Goal: Task Accomplishment & Management: Use online tool/utility

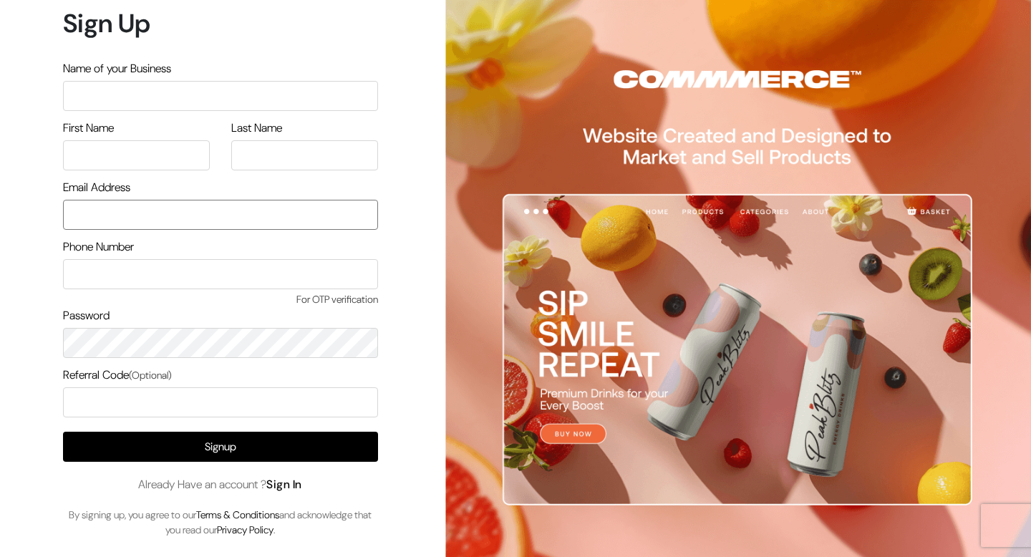
type input "demo@outdocart.in"
click at [286, 485] on link "Sign In" at bounding box center [284, 484] width 36 height 15
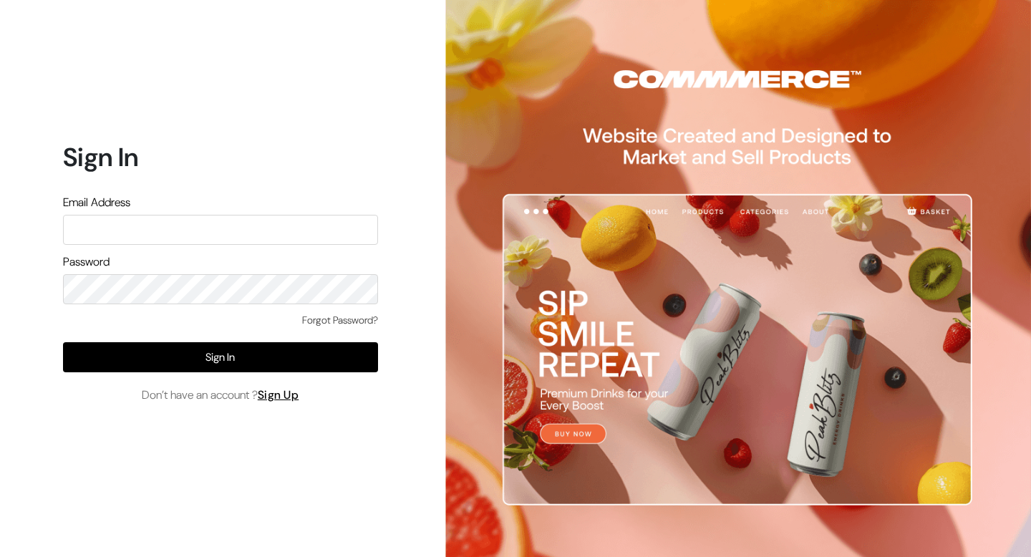
type input "demo@outdocart.in"
click at [172, 236] on input "demo@outdocart.in" at bounding box center [220, 230] width 315 height 30
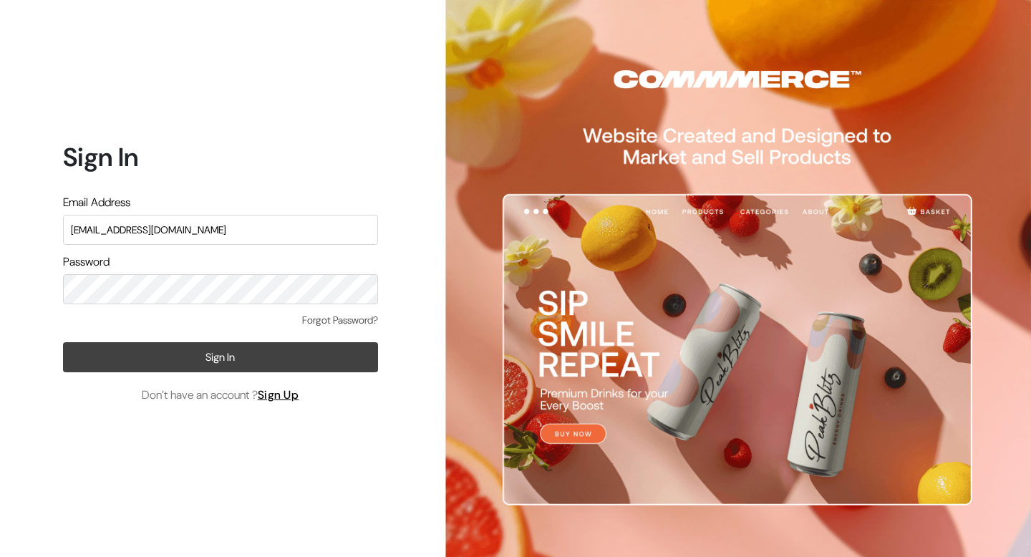
click at [234, 351] on button "Sign In" at bounding box center [220, 357] width 315 height 30
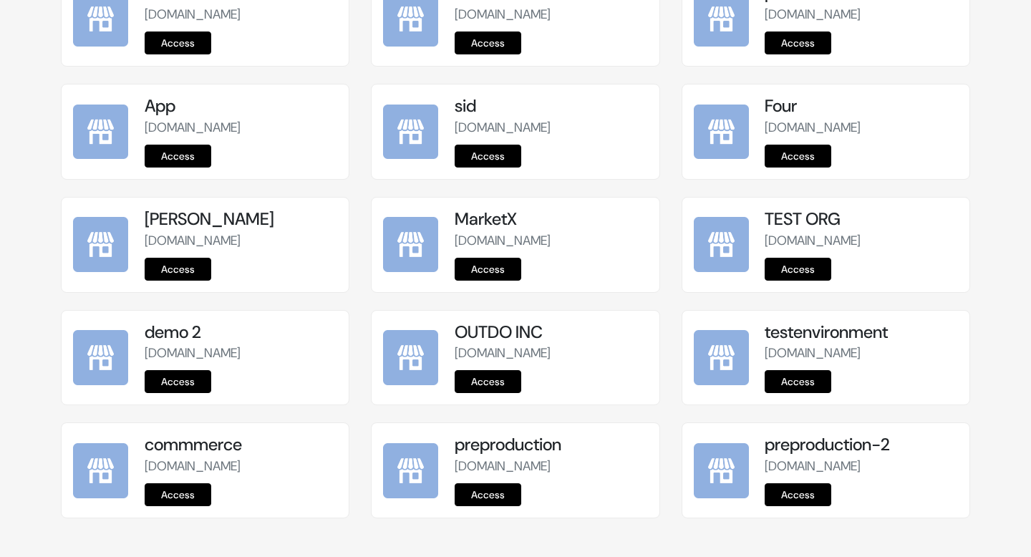
scroll to position [1790, 0]
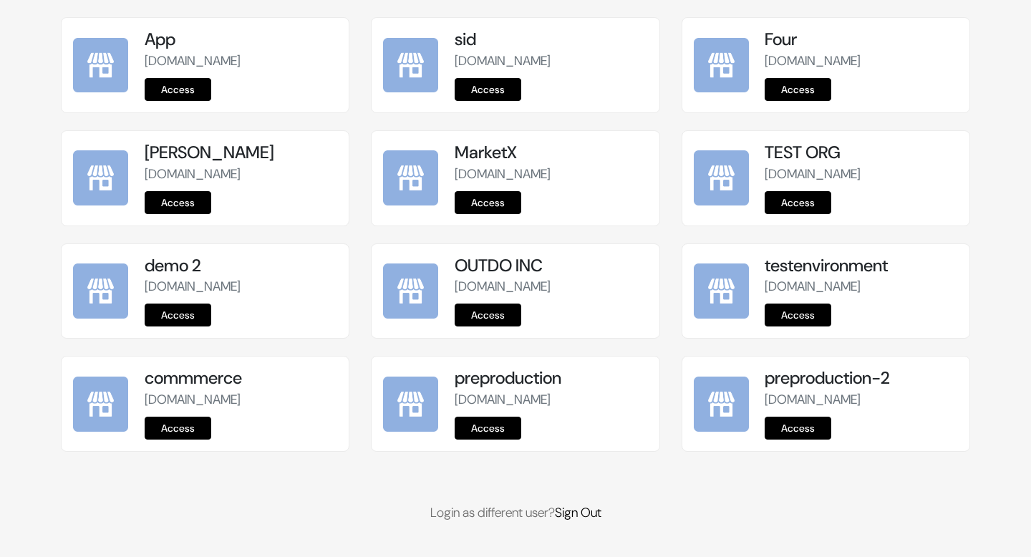
click at [502, 428] on link "Access" at bounding box center [487, 427] width 67 height 23
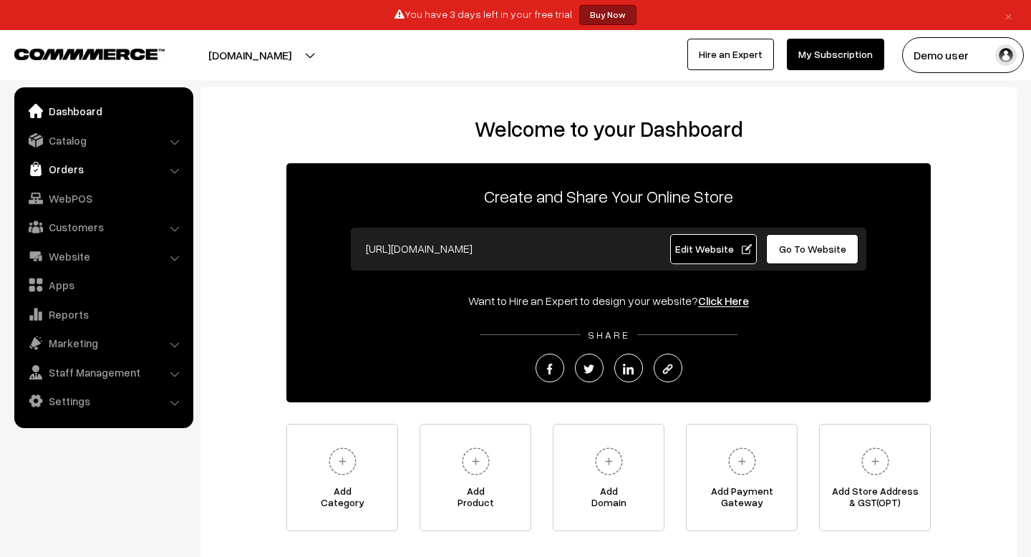
click at [72, 162] on link "Orders" at bounding box center [103, 169] width 170 height 26
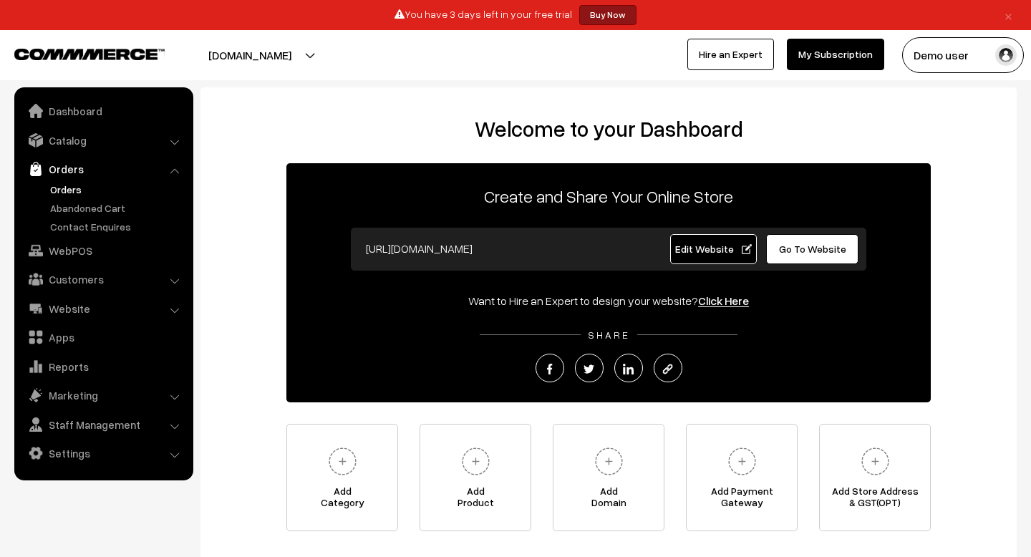
click at [66, 195] on link "Orders" at bounding box center [118, 189] width 142 height 15
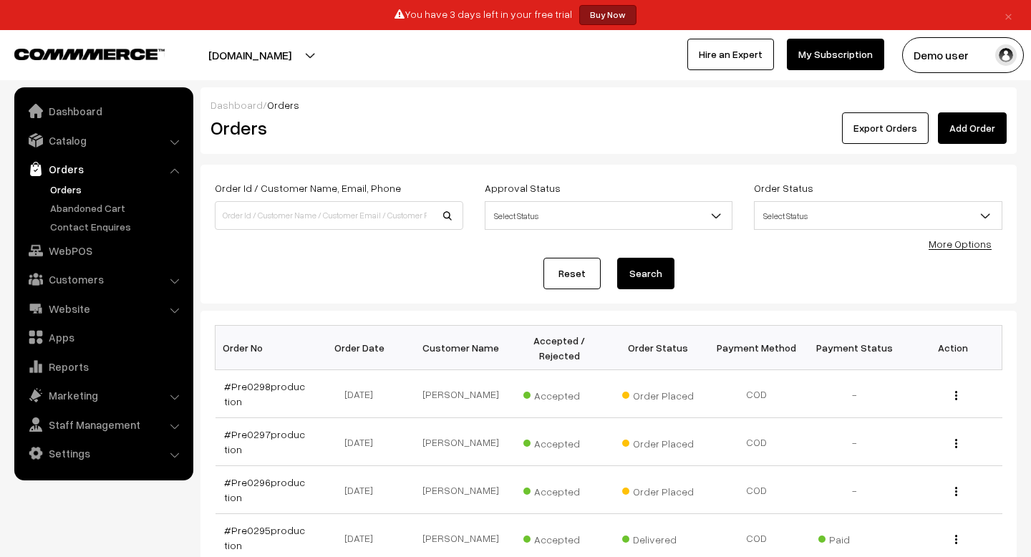
click at [953, 133] on link "Add Order" at bounding box center [971, 127] width 69 height 31
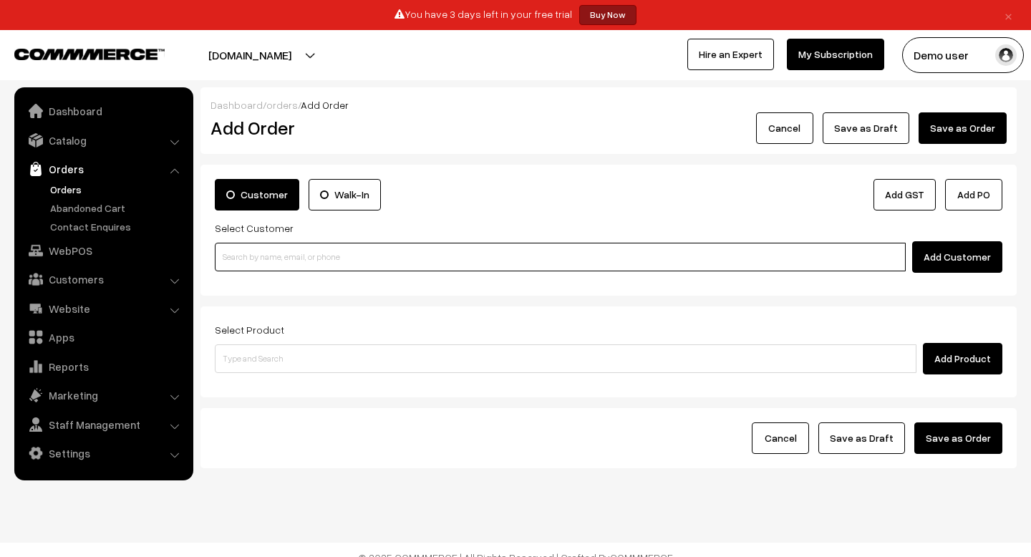
click at [368, 254] on input at bounding box center [560, 257] width 691 height 29
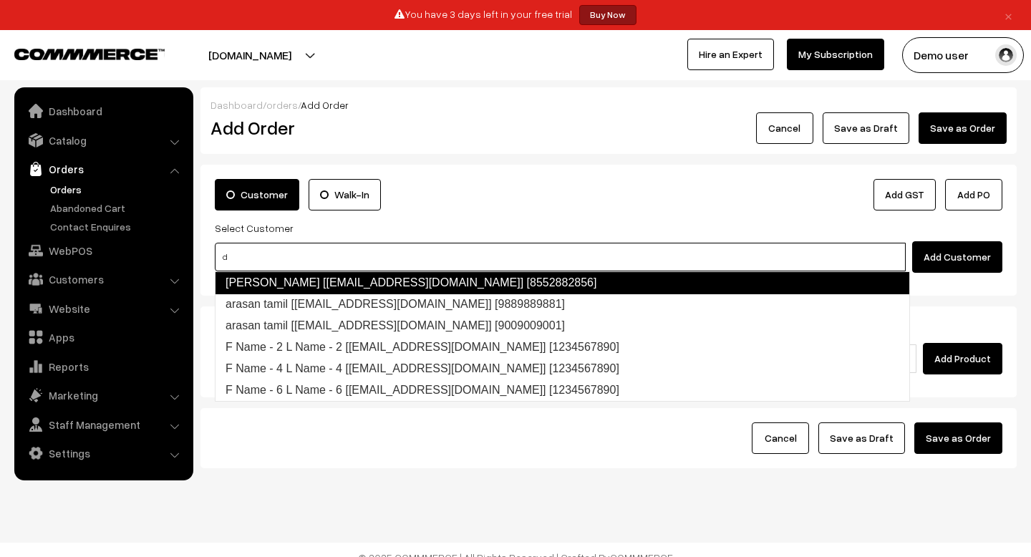
click at [364, 288] on link "suraj pethe [surajp@outdoinc.com] [8552882856]" at bounding box center [562, 282] width 695 height 23
type input "d"
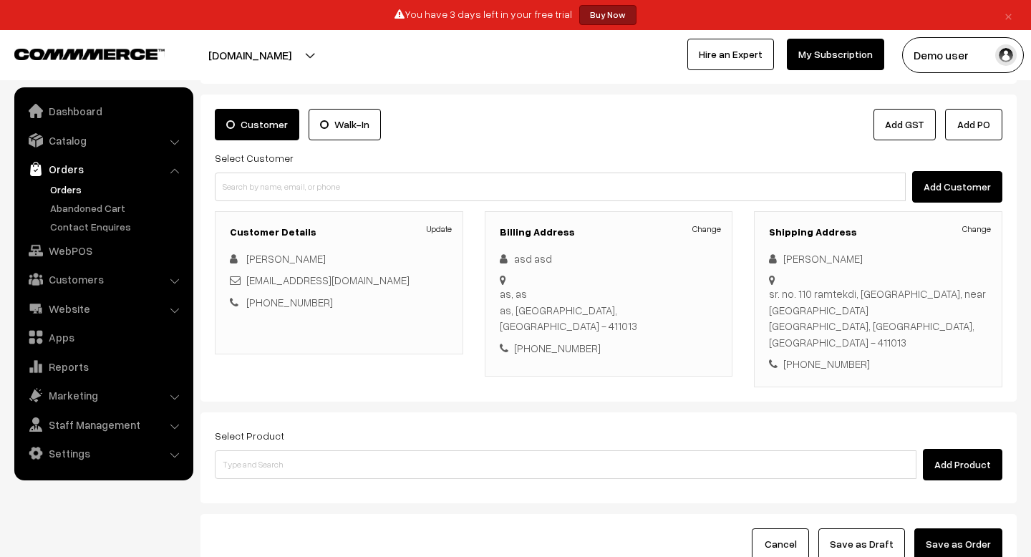
scroll to position [63, 0]
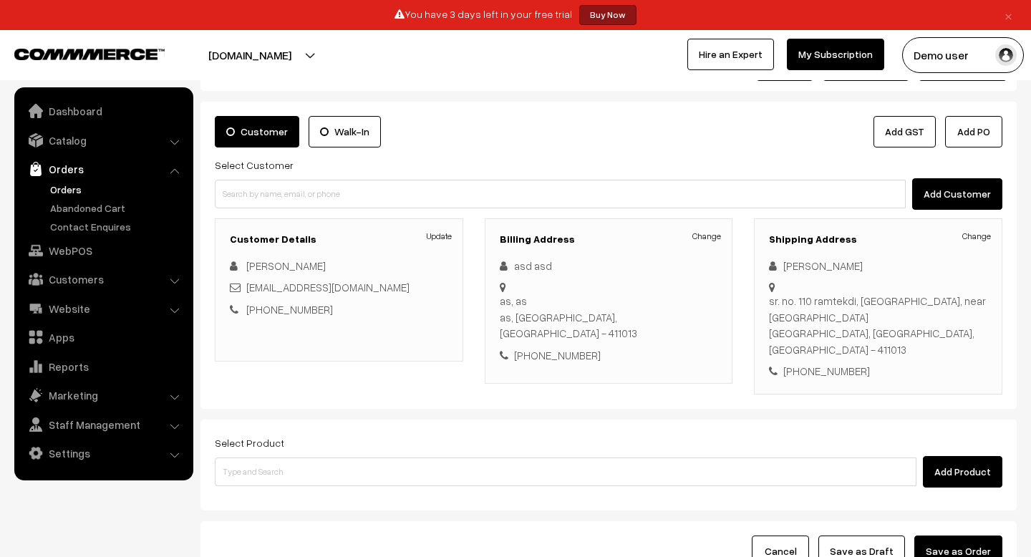
click at [171, 452] on li "Settings Shipping" at bounding box center [104, 453] width 172 height 26
click at [174, 455] on li "Settings Shipping" at bounding box center [104, 453] width 172 height 26
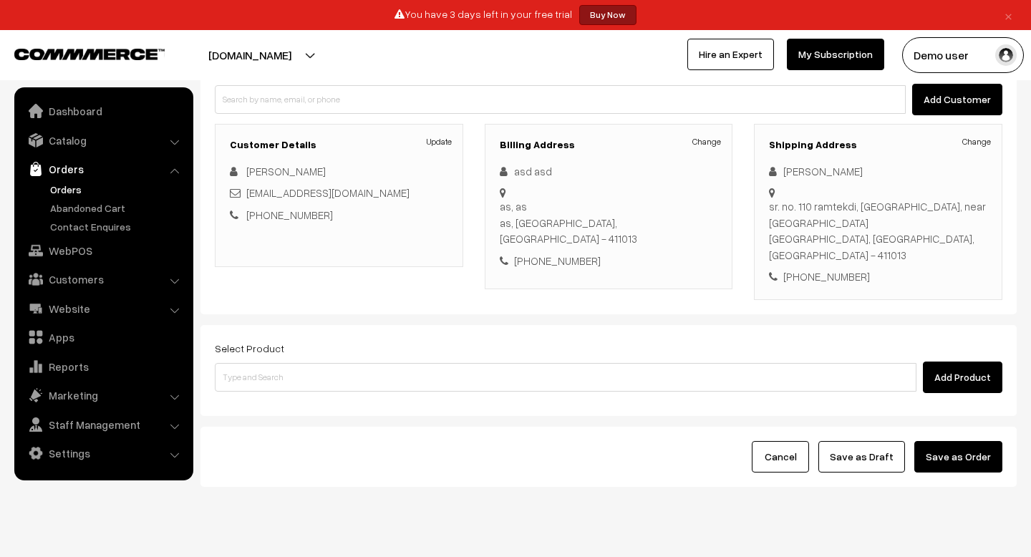
scroll to position [158, 0]
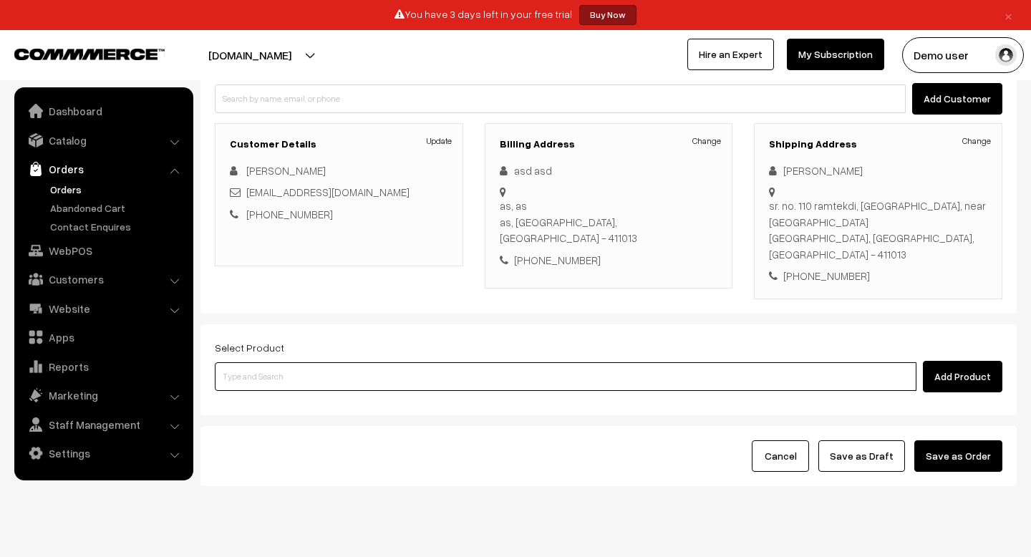
click at [299, 362] on input at bounding box center [565, 376] width 701 height 29
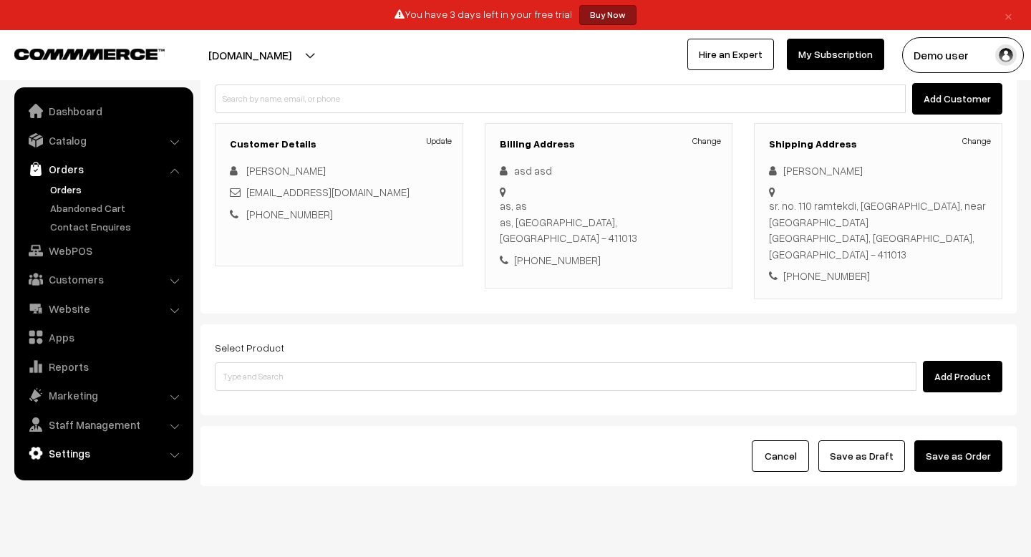
click at [67, 454] on link "Settings" at bounding box center [103, 453] width 170 height 26
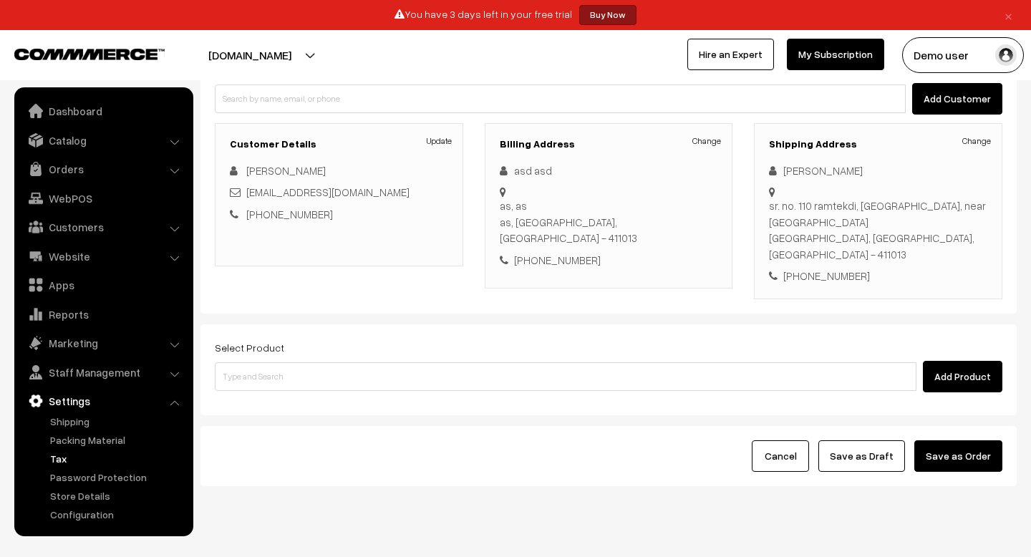
scroll to position [159, 0]
click at [74, 414] on link "Shipping" at bounding box center [118, 421] width 142 height 15
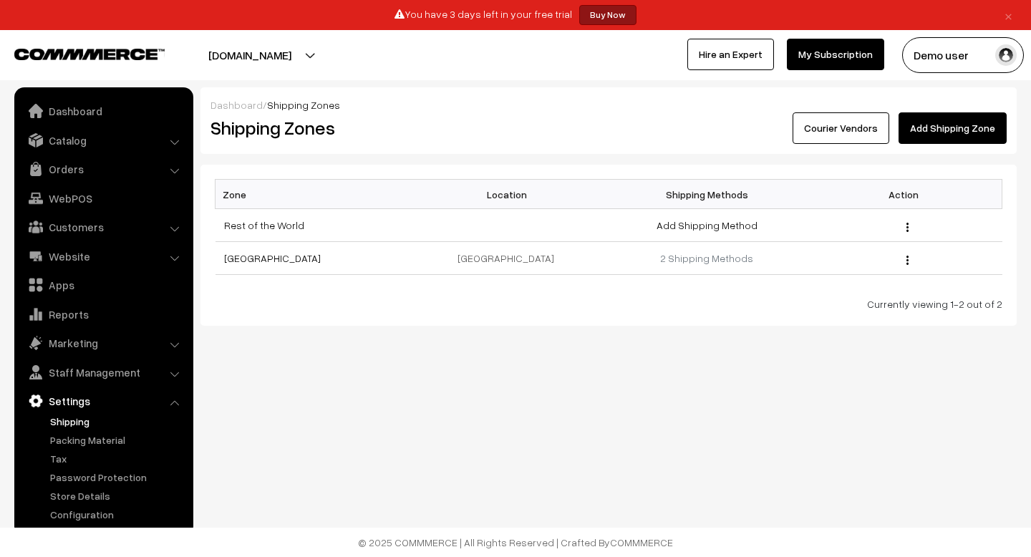
click at [934, 135] on link "Add Shipping Zone" at bounding box center [952, 127] width 108 height 31
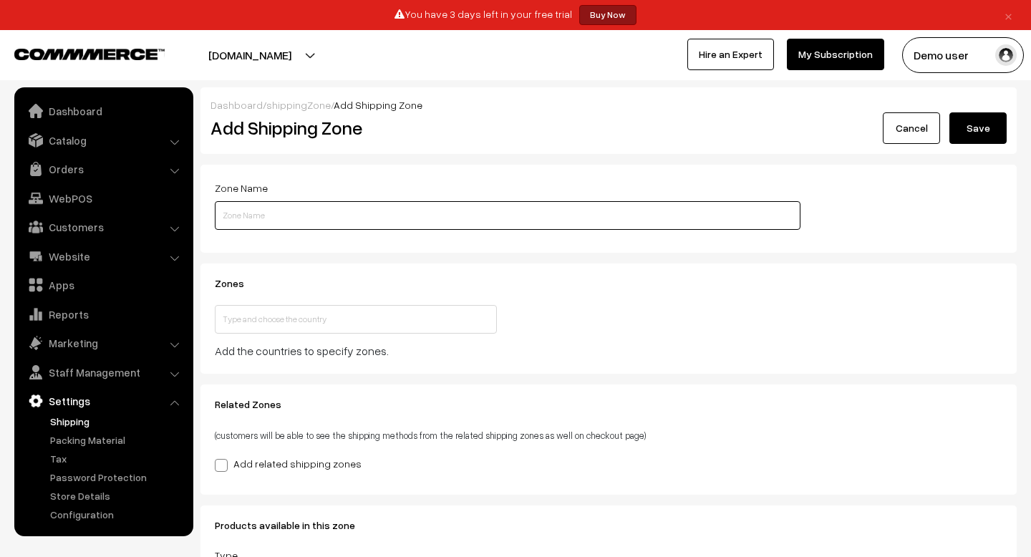
click at [376, 210] on input "text" at bounding box center [507, 215] width 585 height 29
click at [631, 277] on div "Zones This country is already selected Close Add the countries to specify zones." at bounding box center [608, 318] width 816 height 110
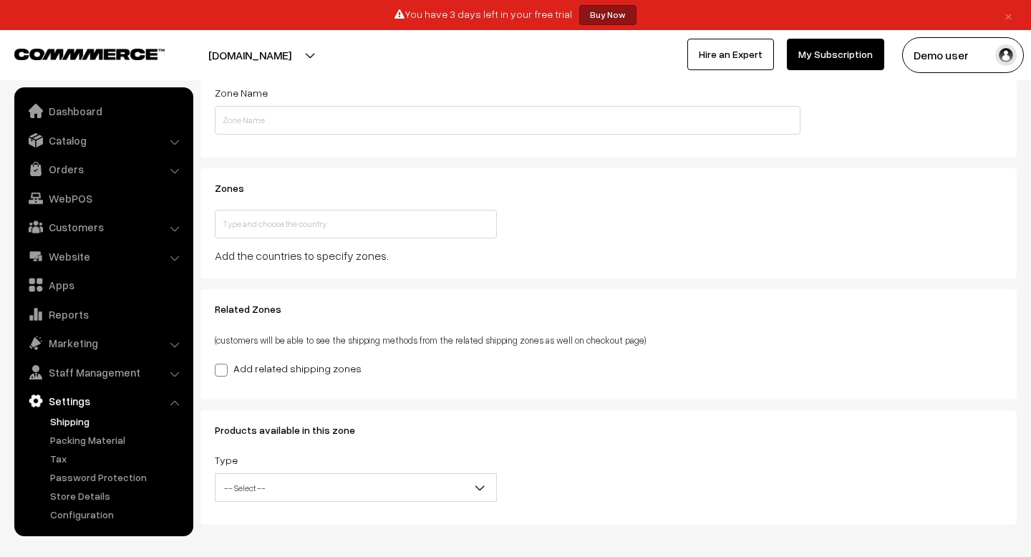
scroll to position [99, 0]
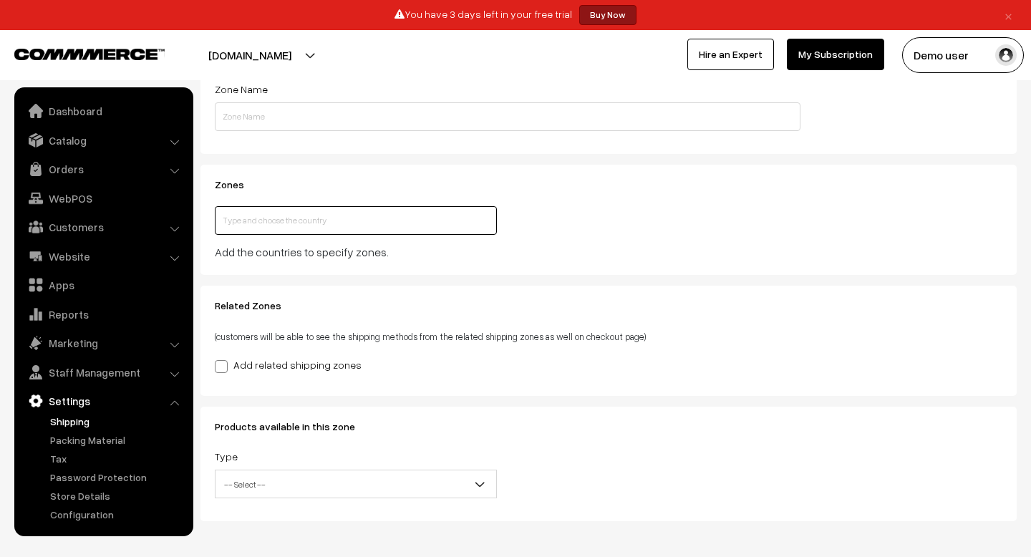
click at [405, 224] on input "text" at bounding box center [356, 220] width 282 height 29
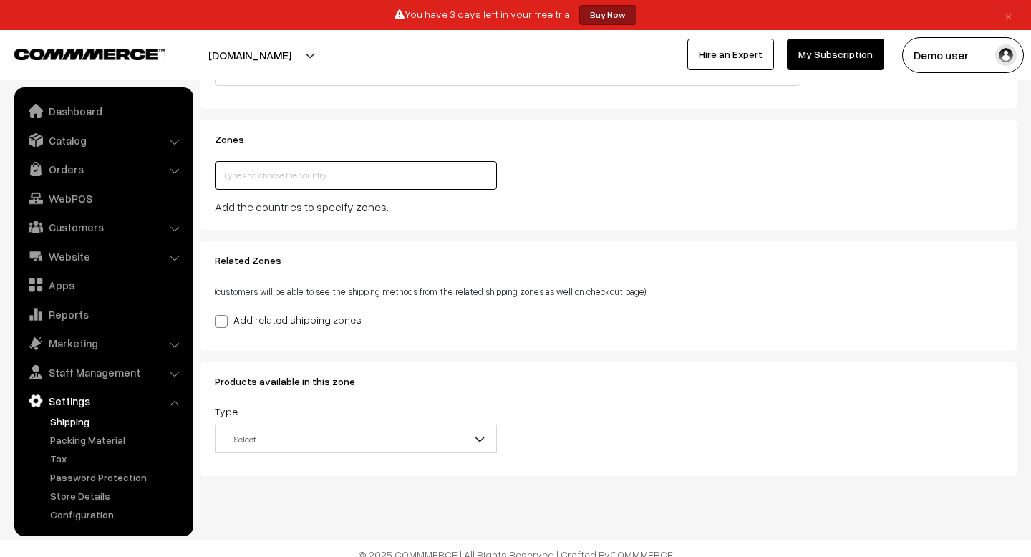
scroll to position [150, 0]
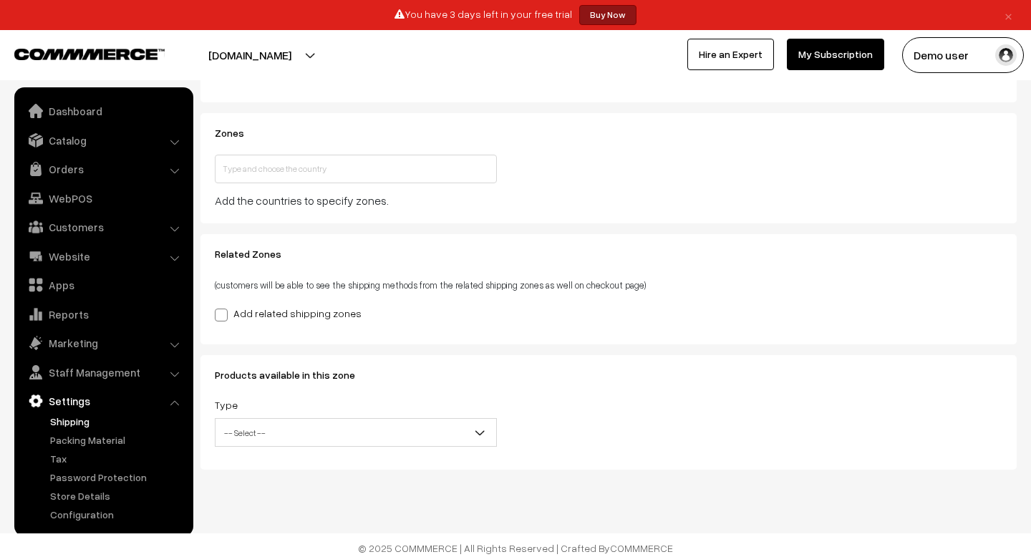
click at [224, 310] on span at bounding box center [221, 314] width 13 height 13
click at [224, 310] on input "Add related shipping zones" at bounding box center [219, 312] width 9 height 9
checkbox input "true"
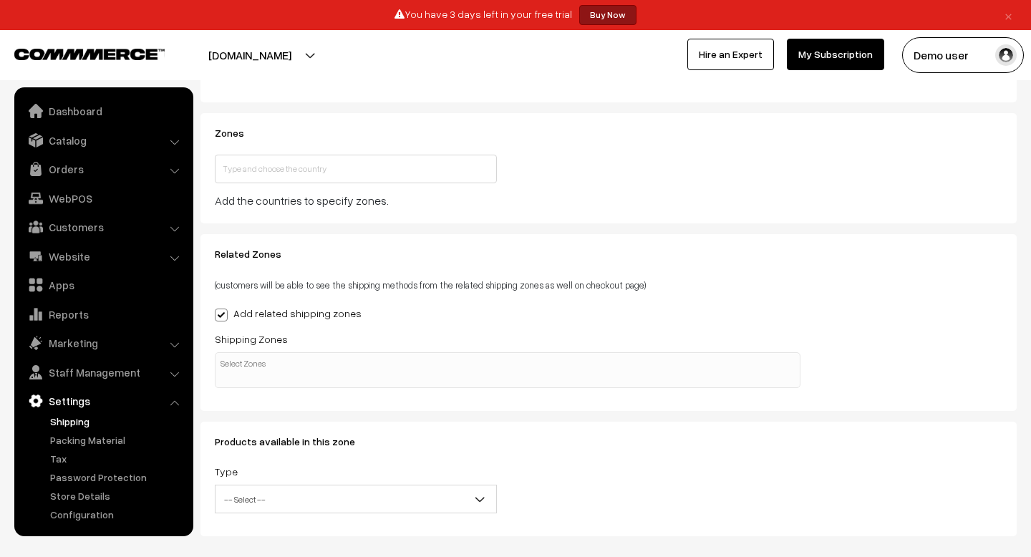
click at [260, 367] on input "search" at bounding box center [255, 363] width 72 height 14
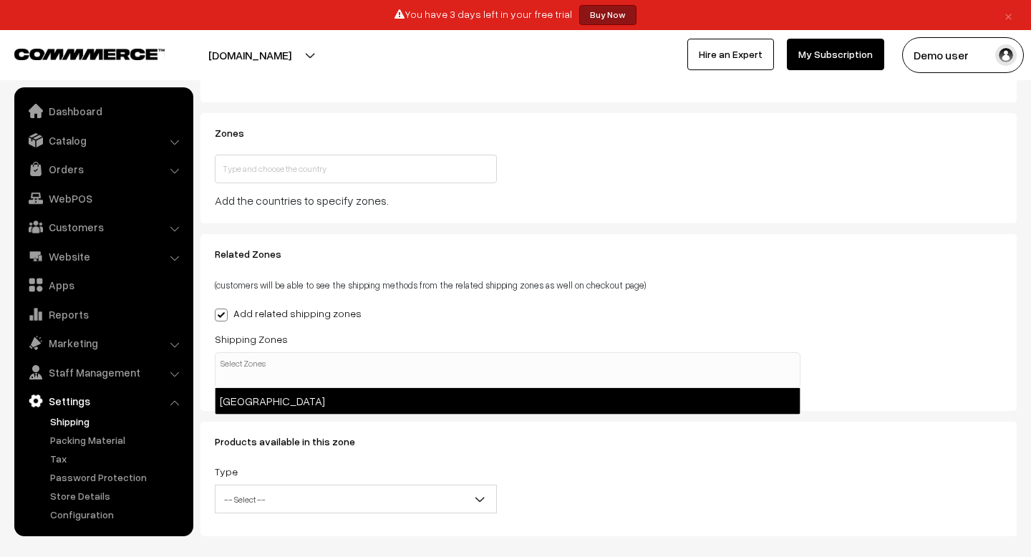
select select "3"
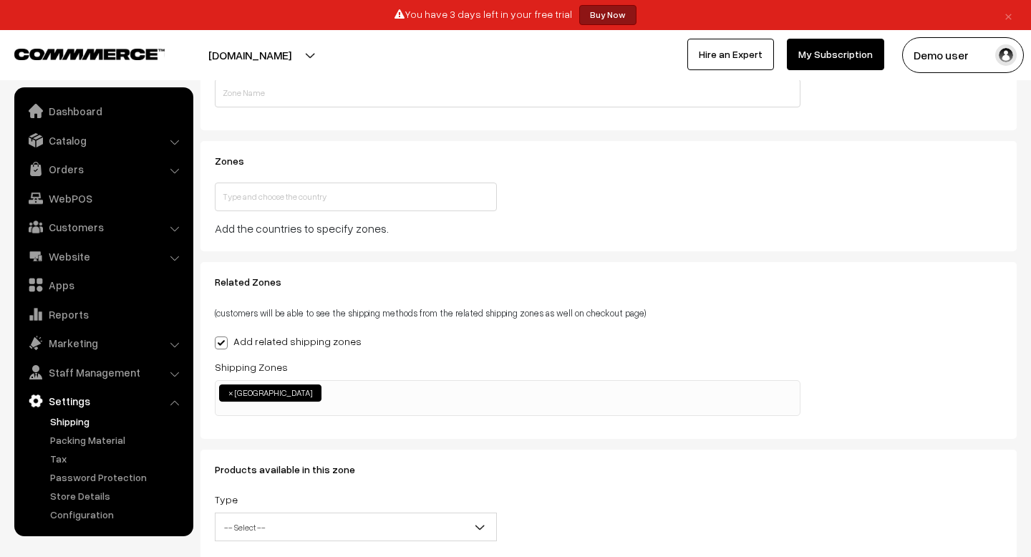
scroll to position [102, 0]
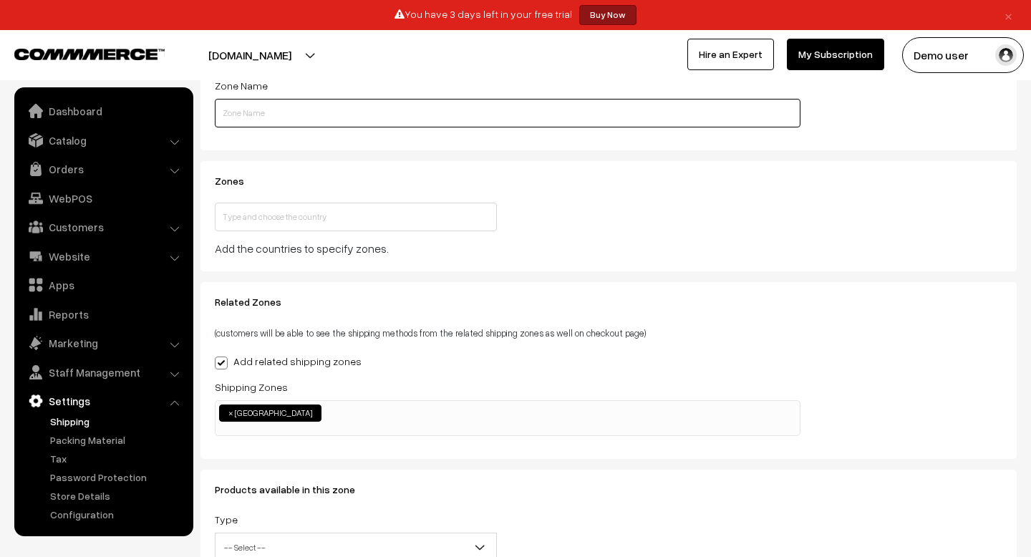
click at [273, 111] on input "text" at bounding box center [507, 113] width 585 height 29
type input "Olivia Charcoal Bath Bar"
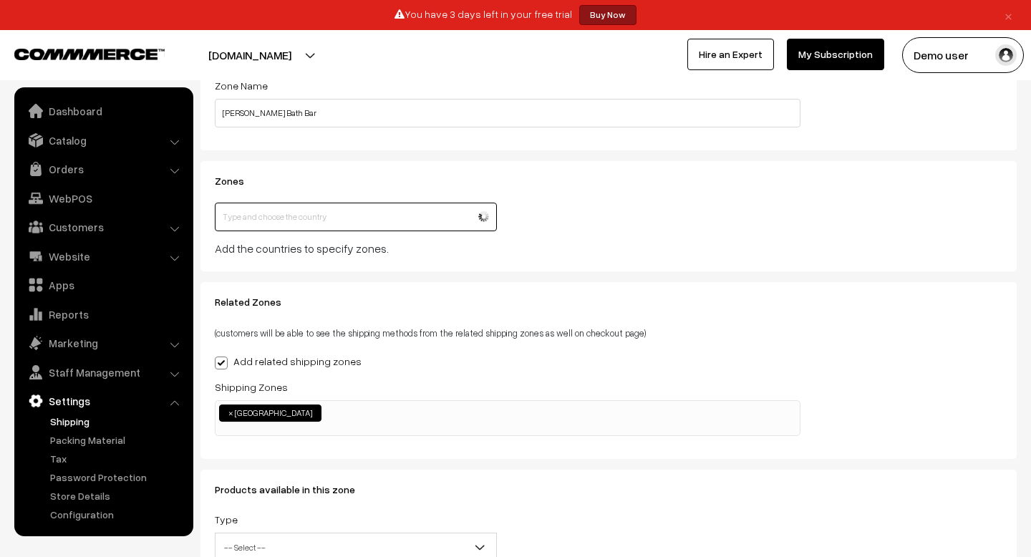
click at [351, 226] on input "text" at bounding box center [356, 217] width 282 height 29
click at [350, 215] on input "text" at bounding box center [356, 217] width 282 height 29
type input "i"
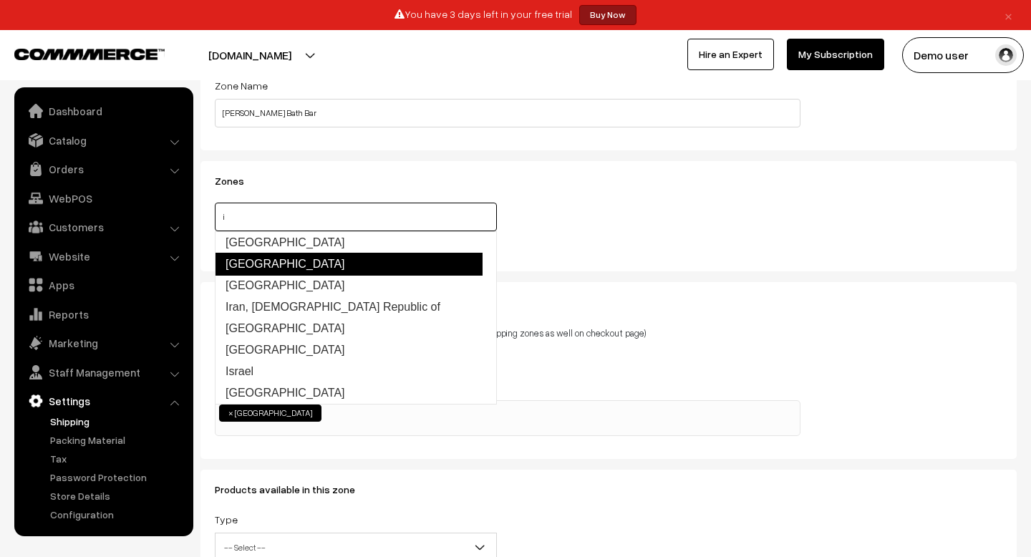
click at [348, 269] on link "[GEOGRAPHIC_DATA]" at bounding box center [349, 264] width 268 height 23
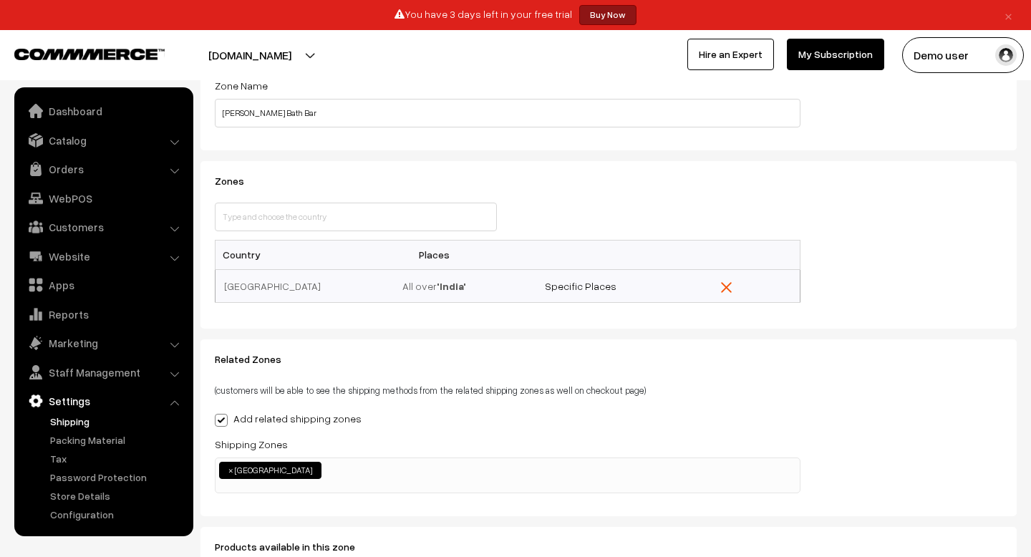
click at [635, 180] on h3 "Zones" at bounding box center [507, 181] width 585 height 12
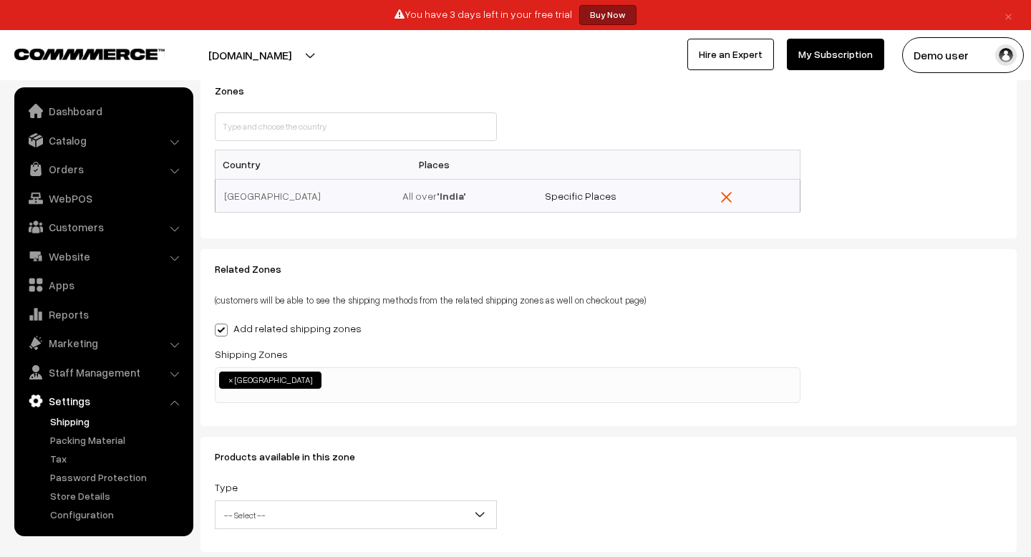
scroll to position [280, 0]
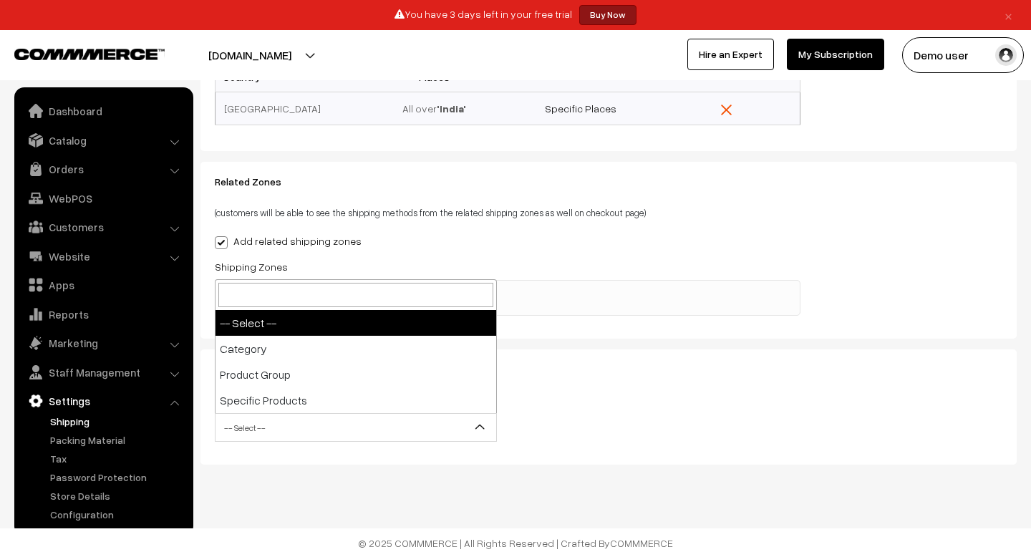
click at [315, 434] on span "-- Select --" at bounding box center [355, 427] width 281 height 25
click at [655, 281] on ul "× Bengaluru" at bounding box center [507, 291] width 584 height 21
click at [306, 432] on span "-- Select --" at bounding box center [355, 427] width 281 height 25
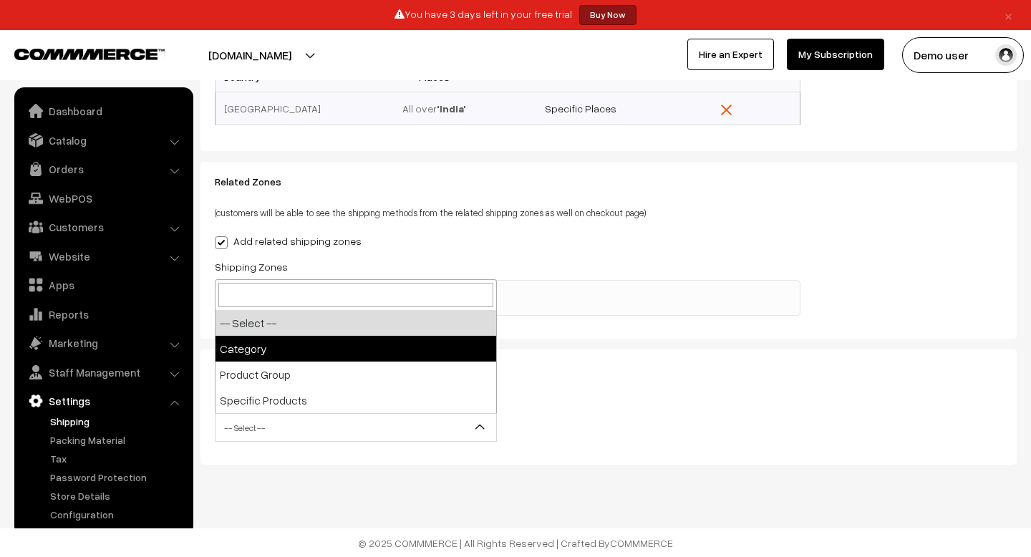
drag, startPoint x: 311, startPoint y: 397, endPoint x: 288, endPoint y: 346, distance: 56.4
select select "category"
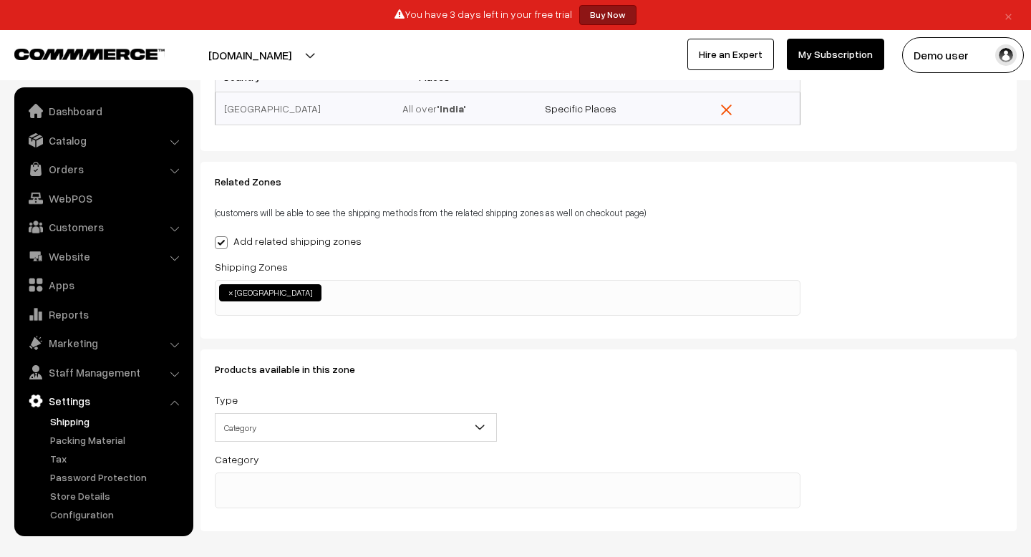
click at [283, 422] on span "Category" at bounding box center [355, 427] width 281 height 25
click at [733, 406] on div "Type -- Select -- Category Product Group Specific Products Category" at bounding box center [507, 420] width 607 height 59
click at [429, 472] on span at bounding box center [507, 490] width 585 height 36
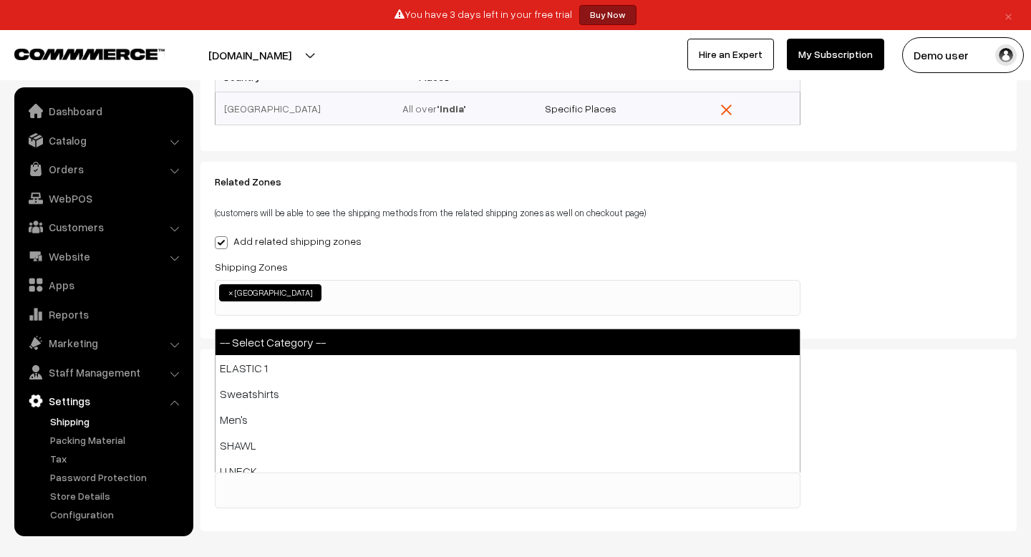
click at [429, 479] on ul at bounding box center [507, 482] width 584 height 18
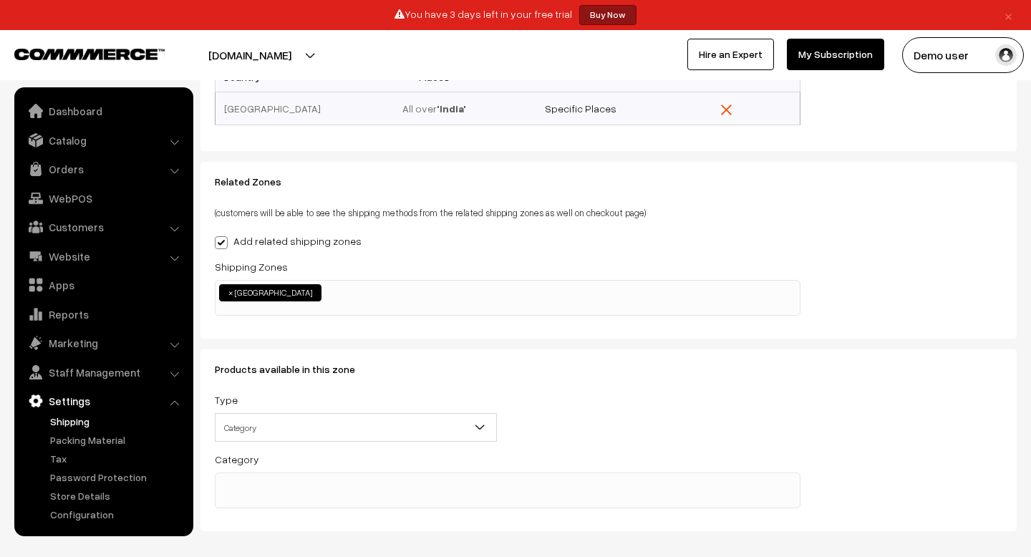
click at [427, 485] on ul at bounding box center [507, 482] width 584 height 18
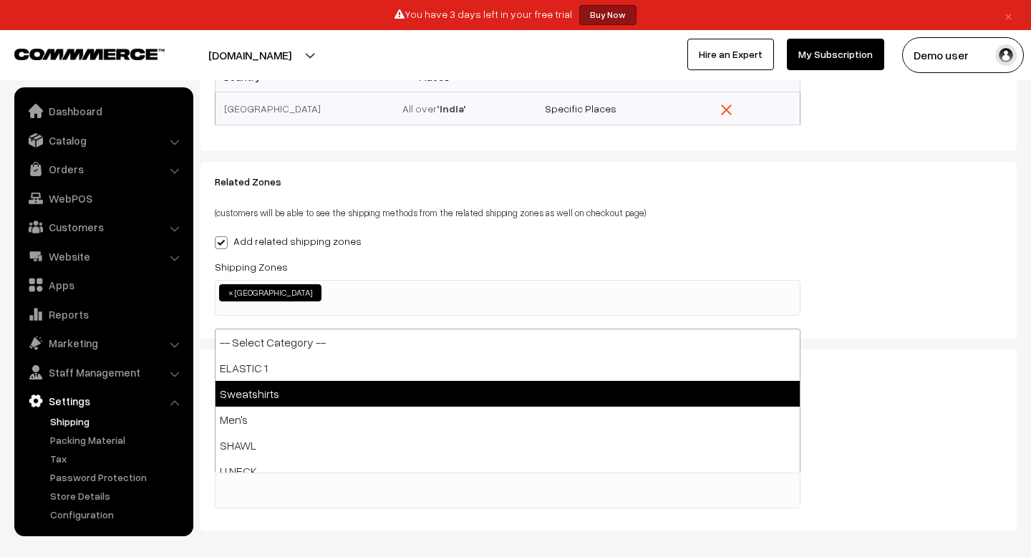
select select "12"
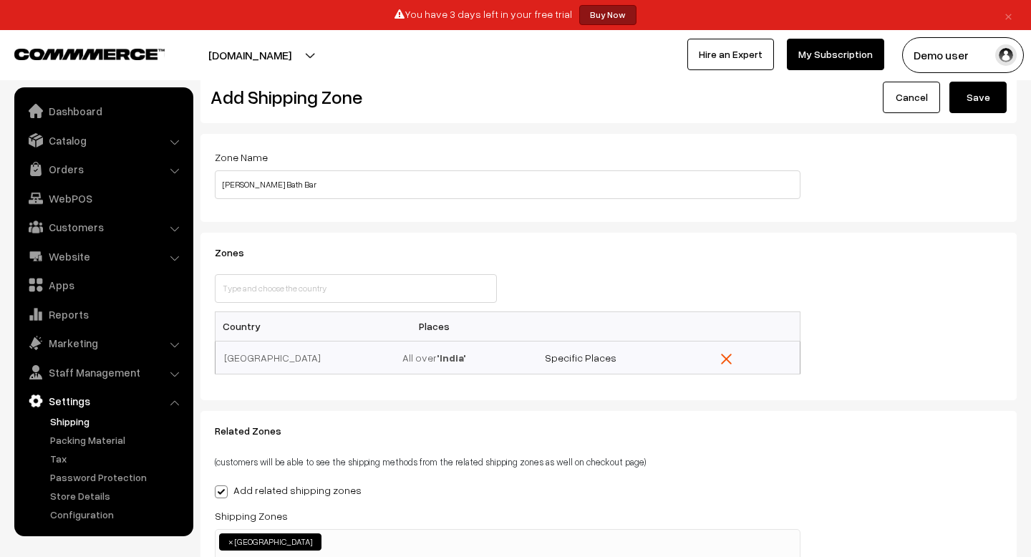
scroll to position [0, 0]
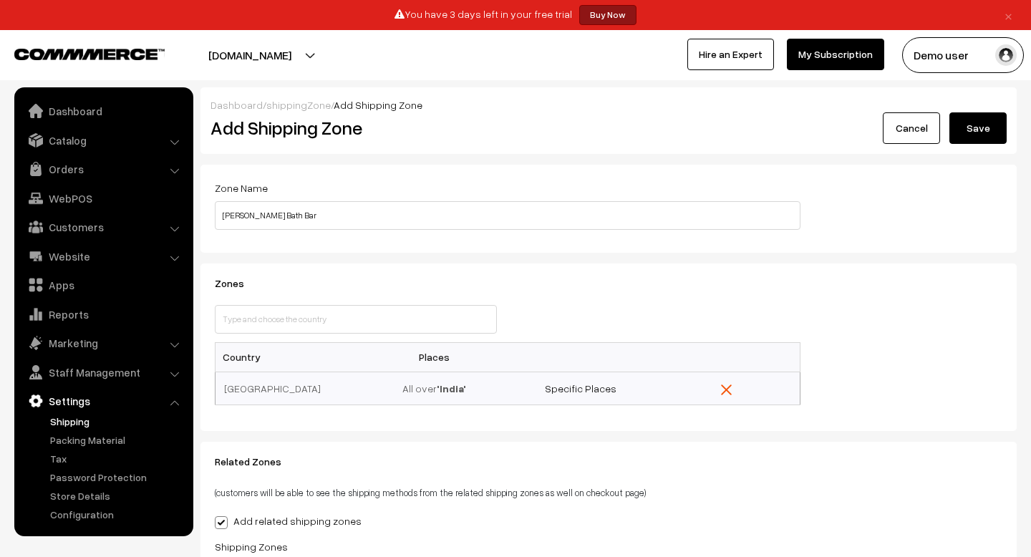
click at [912, 133] on link "Cancel" at bounding box center [910, 127] width 57 height 31
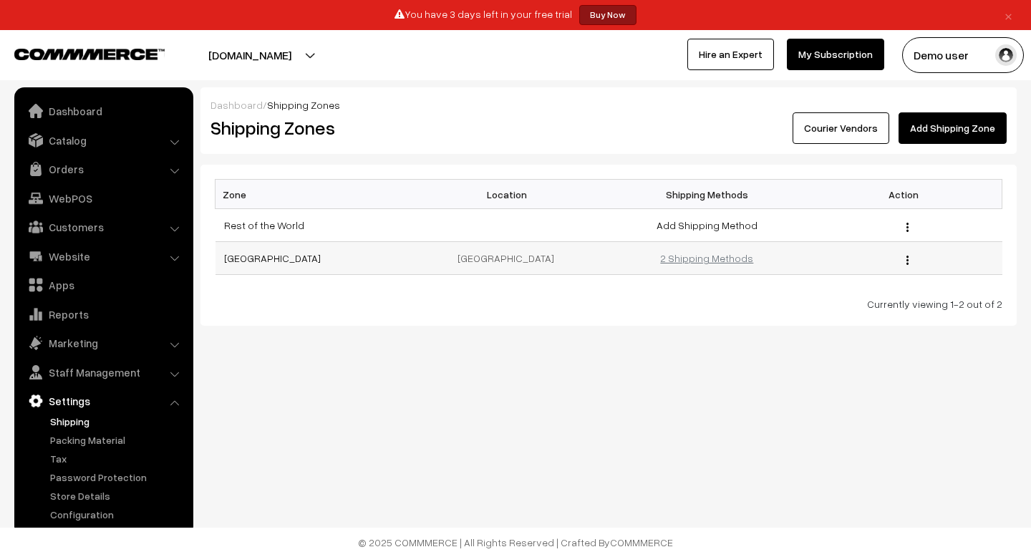
click at [701, 260] on link "2 Shipping Methods" at bounding box center [706, 258] width 93 height 12
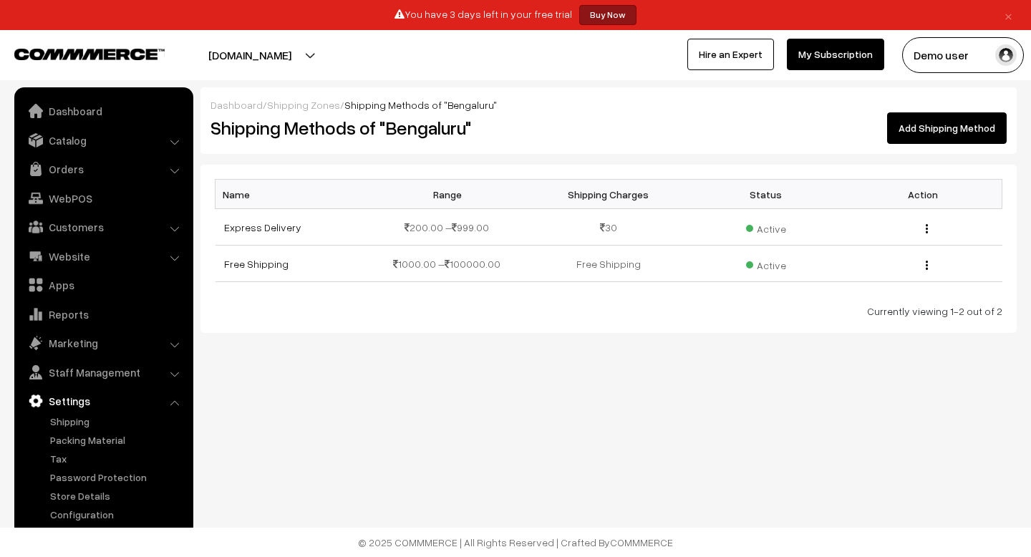
click at [910, 130] on link "Add Shipping Method" at bounding box center [947, 127] width 120 height 31
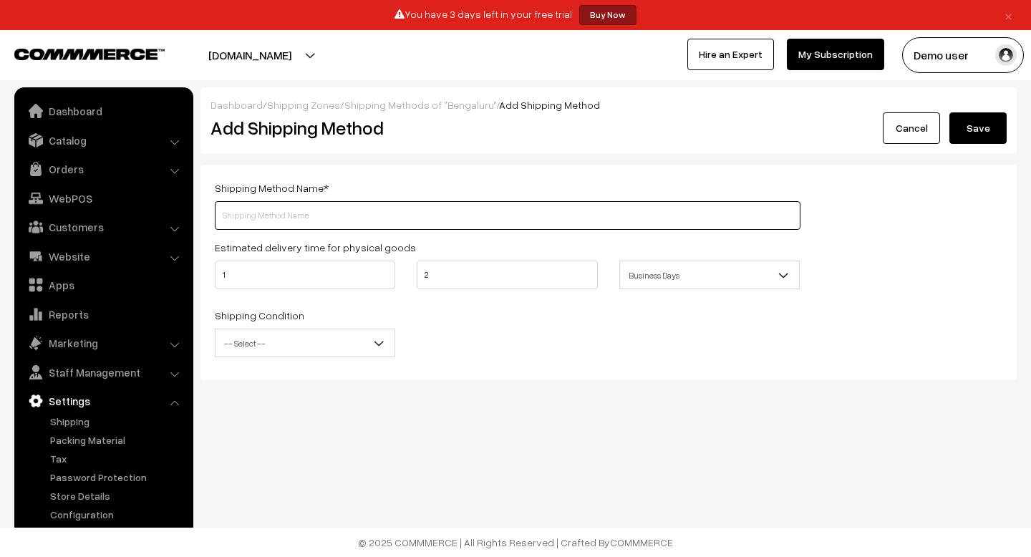
click at [255, 210] on input "text" at bounding box center [507, 215] width 585 height 29
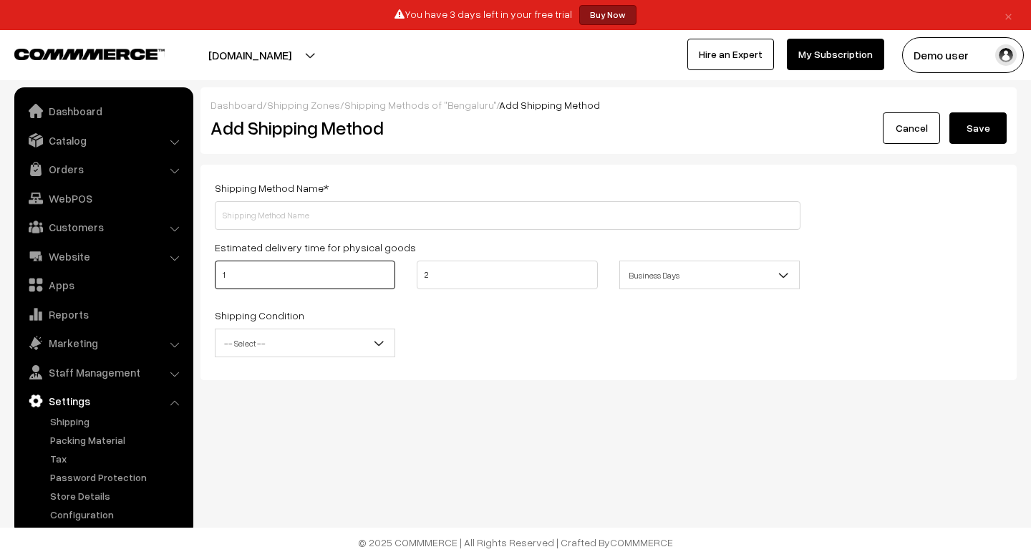
click at [228, 276] on input "1" at bounding box center [305, 274] width 180 height 29
click at [669, 280] on span "Business Days" at bounding box center [709, 275] width 179 height 25
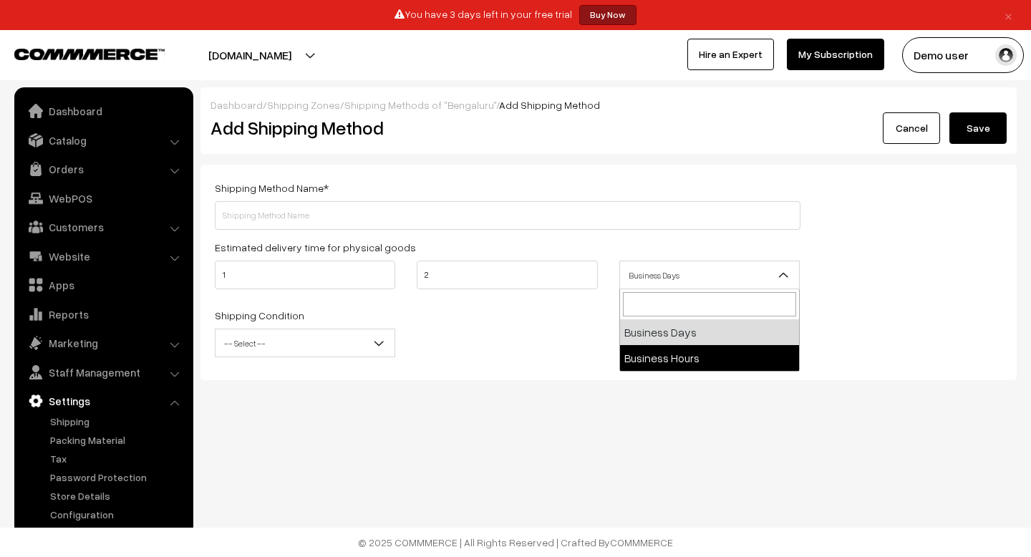
click at [471, 390] on div "Dashboard / Shipping Zones / Shipping Methods of "Bengaluru" / Add Shipping Met…" at bounding box center [515, 236] width 1031 height 473
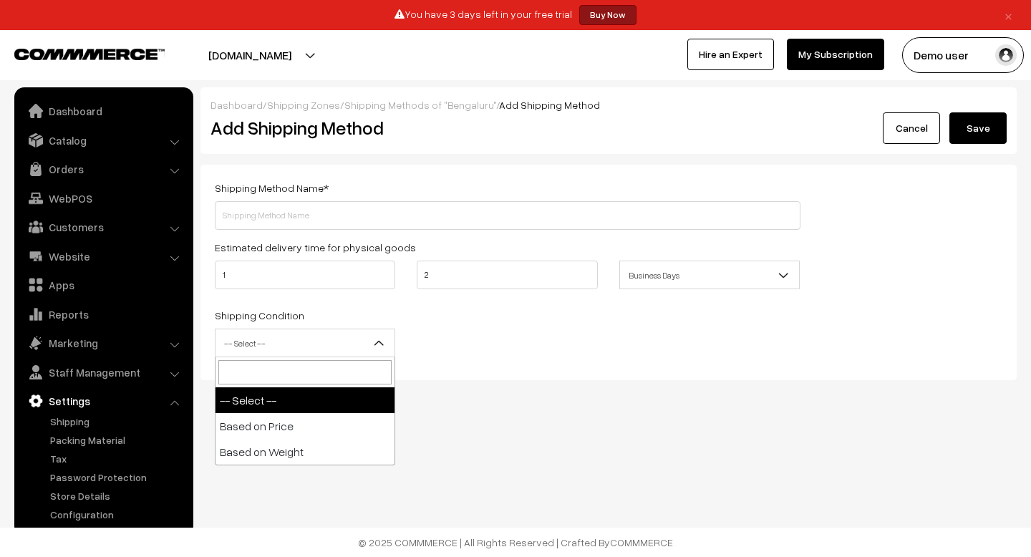
click at [328, 352] on span "-- Select --" at bounding box center [304, 343] width 179 height 25
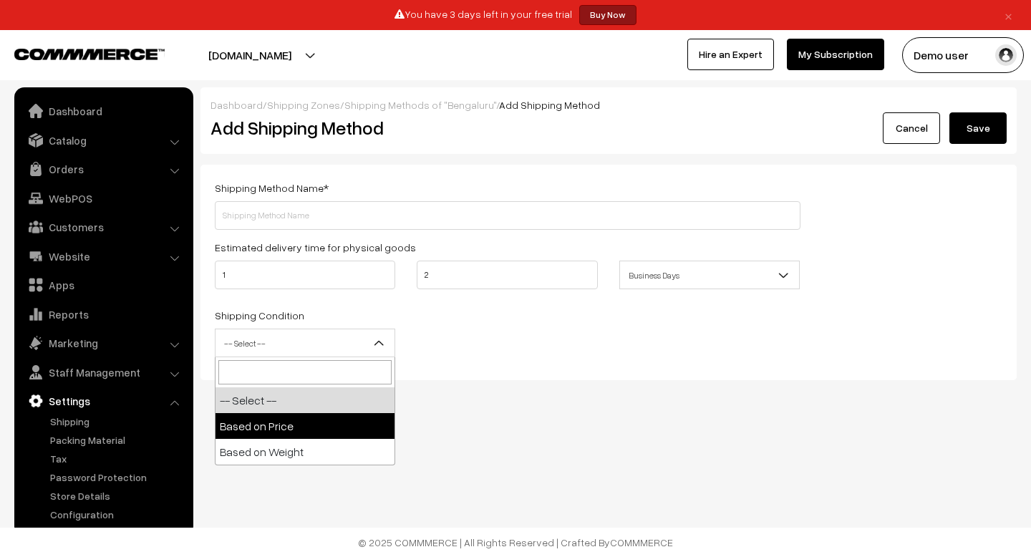
select select "price"
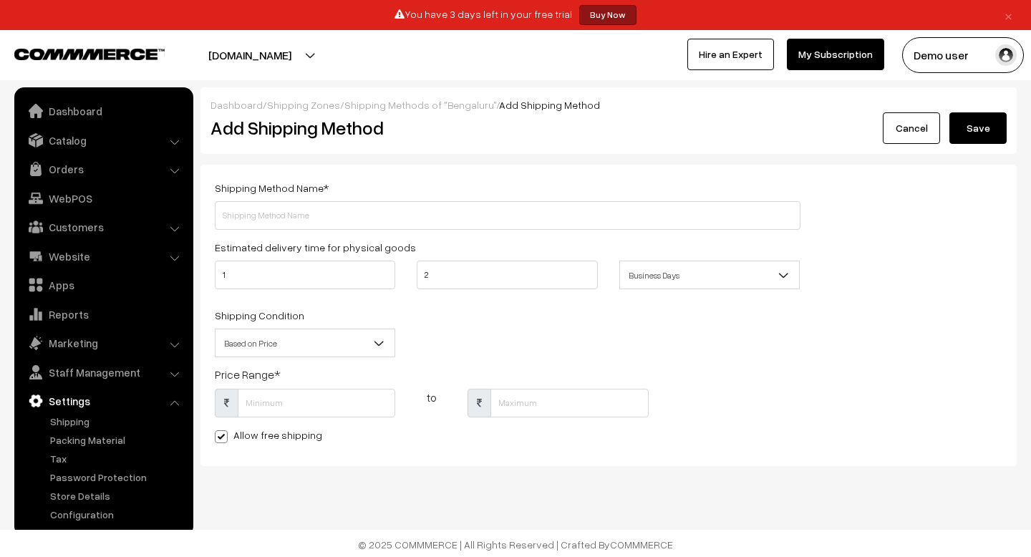
click at [220, 434] on span at bounding box center [221, 436] width 13 height 13
click at [220, 434] on input "Allow free shipping" at bounding box center [219, 433] width 9 height 9
checkbox input "false"
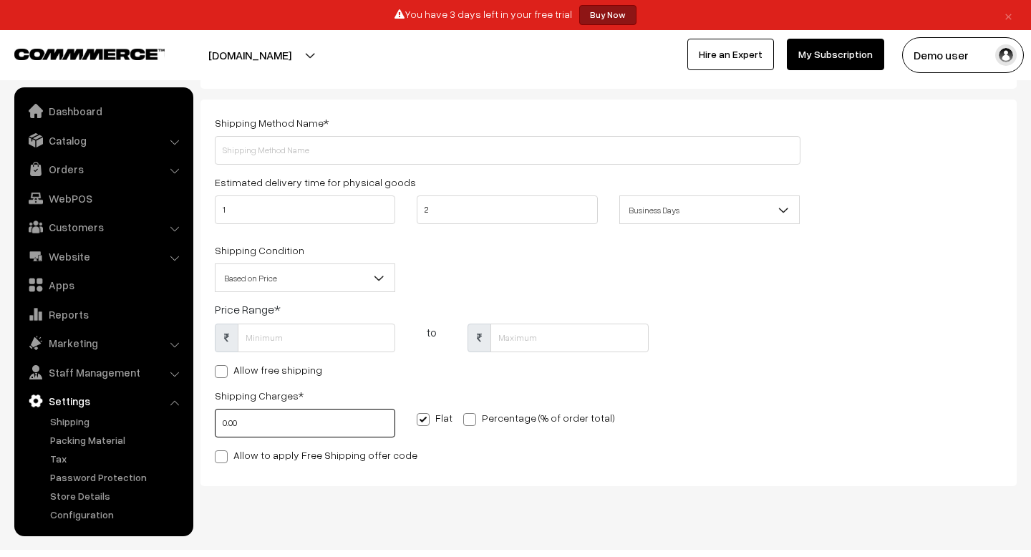
scroll to position [67, 0]
type input "0"
click at [318, 455] on label "Allow to apply Free Shipping offer code" at bounding box center [316, 453] width 203 height 15
click at [224, 455] on input "Allow to apply Free Shipping offer code" at bounding box center [219, 452] width 9 height 9
click at [318, 455] on label "Allow to apply Free Shipping offer code" at bounding box center [316, 453] width 203 height 15
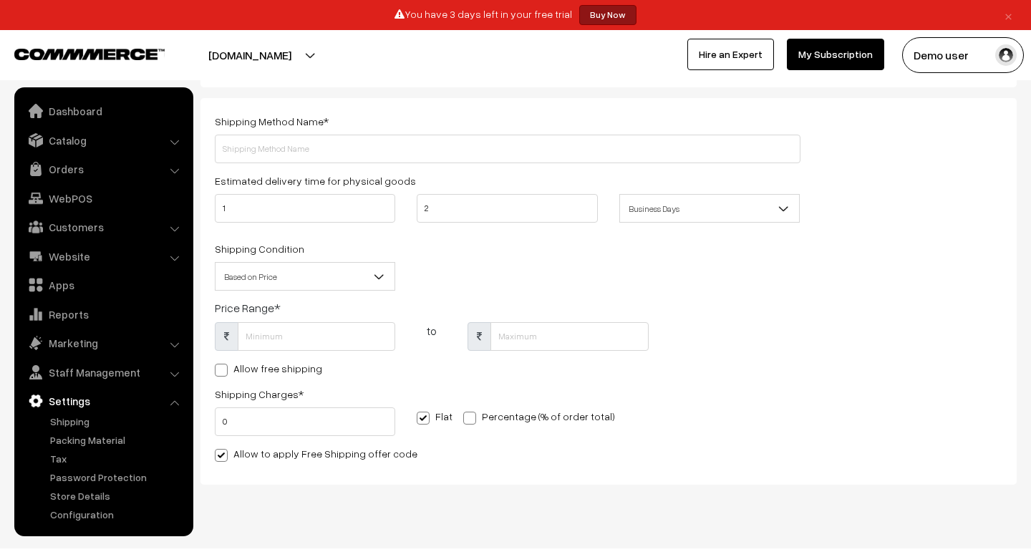
click at [224, 455] on input "Allow to apply Free Shipping offer code" at bounding box center [219, 452] width 9 height 9
checkbox input "false"
click at [463, 413] on span at bounding box center [469, 417] width 13 height 13
click at [463, 413] on input "Percentage (% of order total)" at bounding box center [467, 415] width 9 height 9
radio input "true"
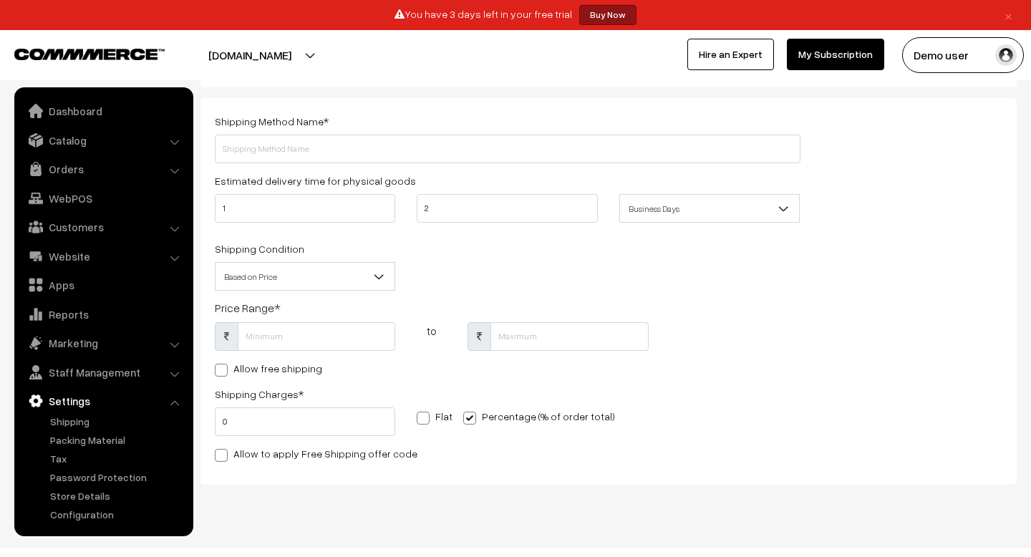
click at [424, 411] on span at bounding box center [422, 417] width 13 height 13
click at [424, 411] on input "Flat" at bounding box center [420, 415] width 9 height 9
radio input "true"
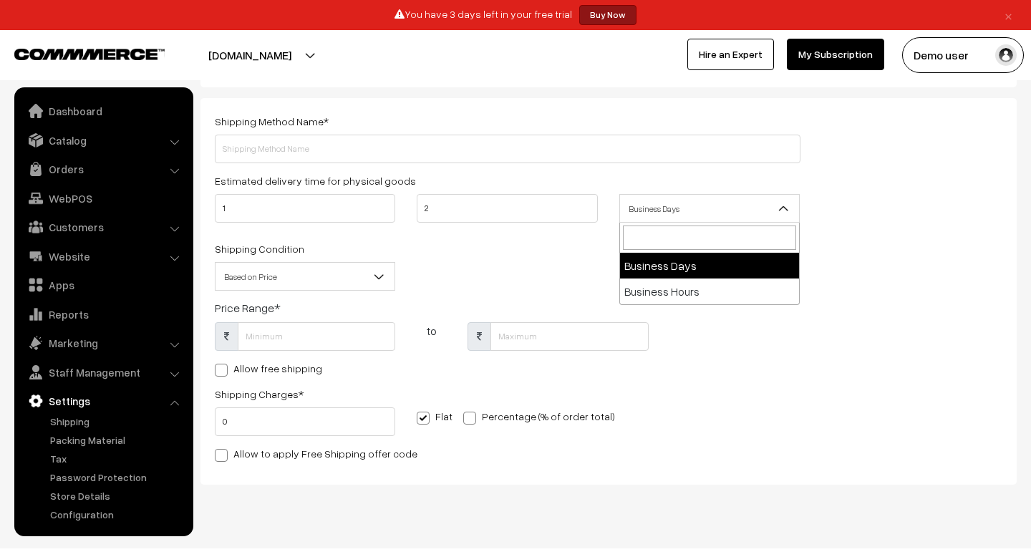
click at [630, 211] on span "Business Days" at bounding box center [709, 208] width 179 height 25
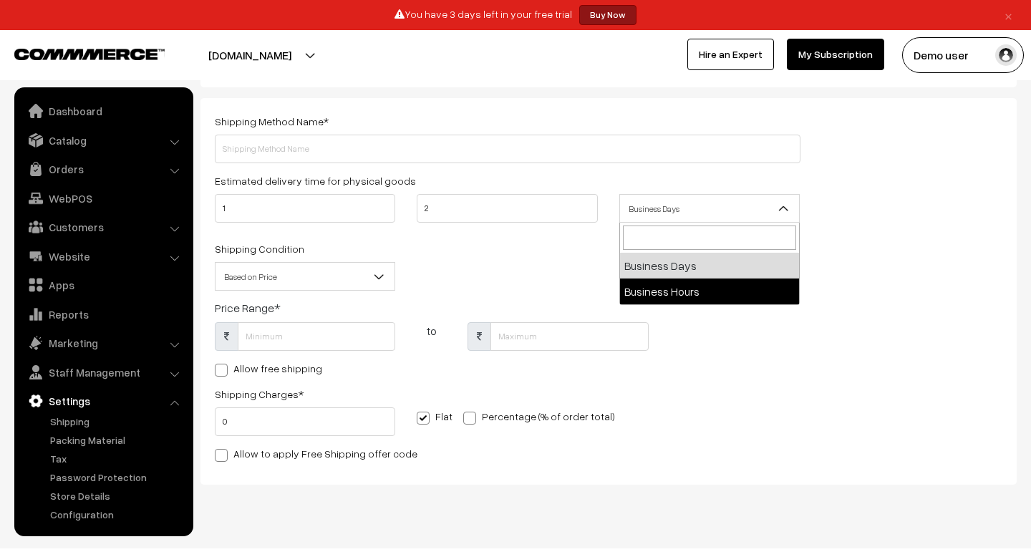
select select "2"
click at [648, 215] on span "Business Hours" at bounding box center [709, 208] width 179 height 25
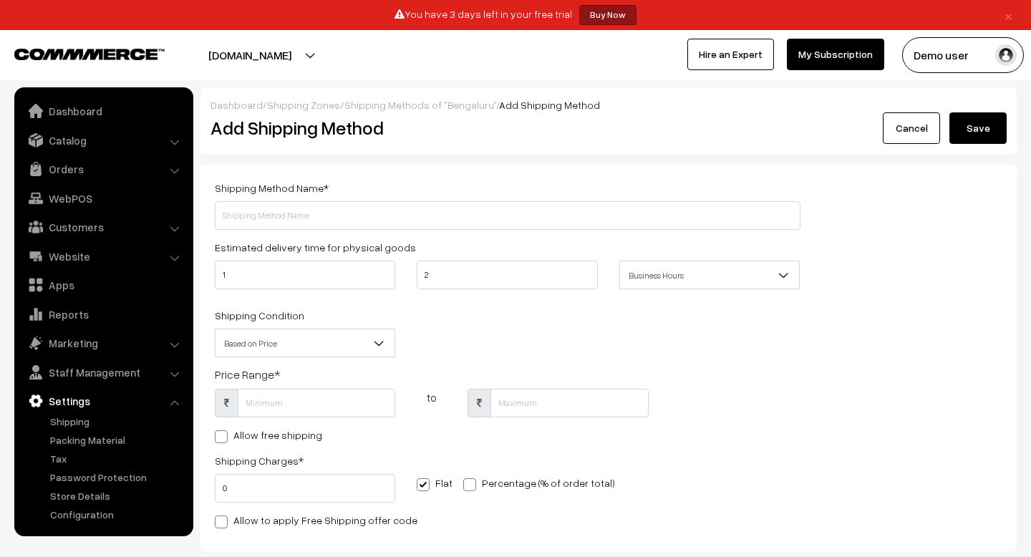
click at [918, 111] on div "Dashboard / Shipping Zones / Shipping Methods of "Bengaluru" / Add Shipping Met…" at bounding box center [608, 104] width 796 height 15
click at [914, 116] on link "Cancel" at bounding box center [910, 127] width 57 height 31
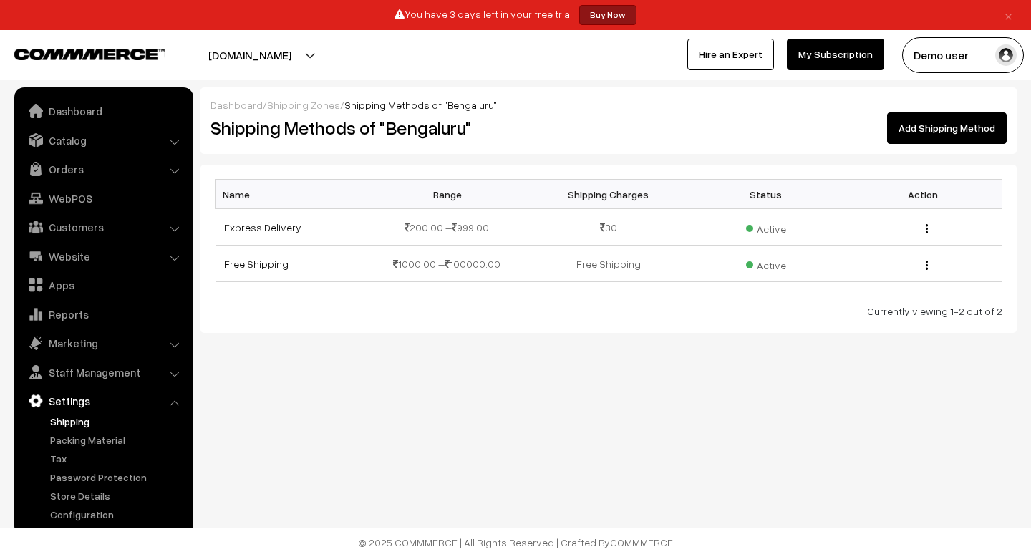
click at [82, 418] on link "Shipping" at bounding box center [118, 421] width 142 height 15
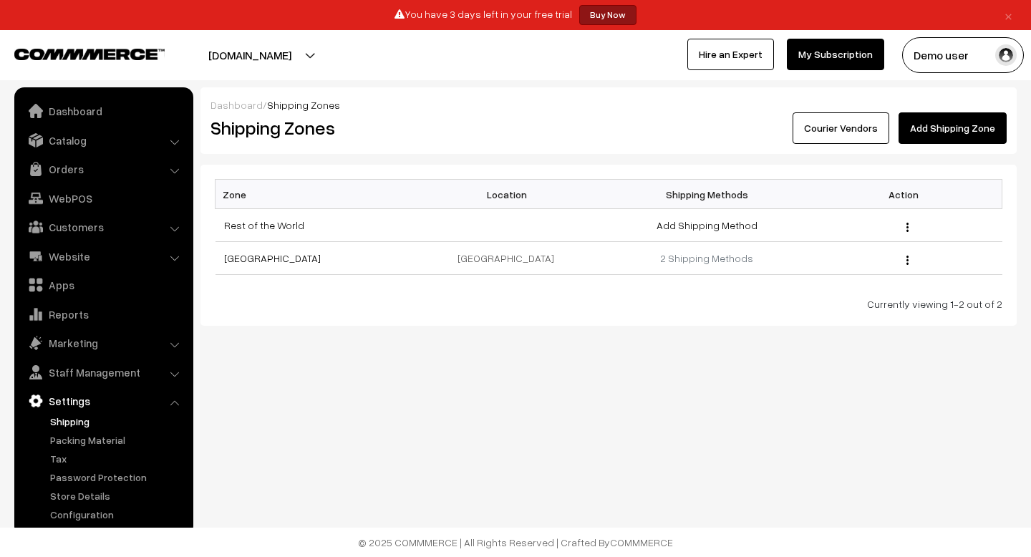
click at [941, 123] on link "Add Shipping Zone" at bounding box center [952, 127] width 108 height 31
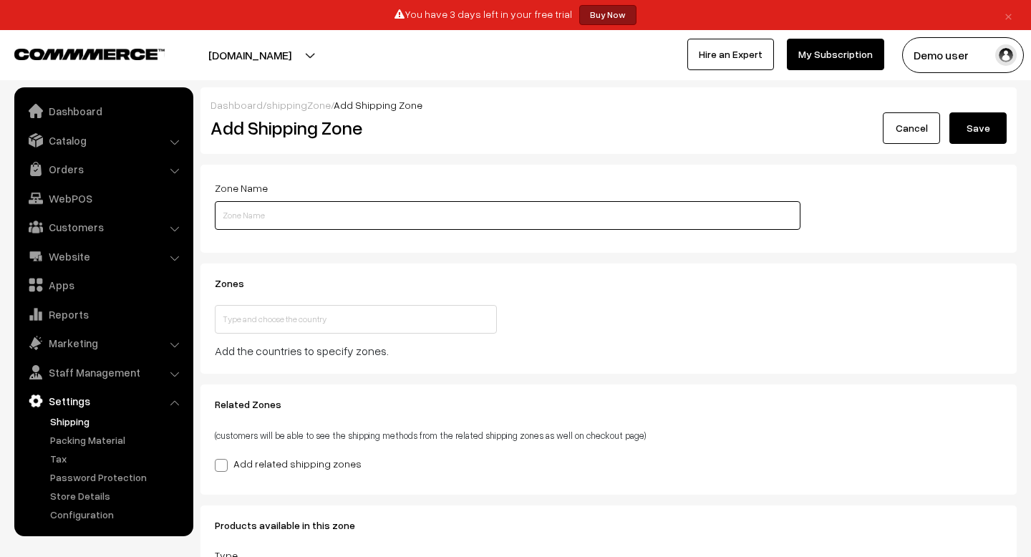
click at [296, 218] on input "text" at bounding box center [507, 215] width 585 height 29
type input "Ferzio Charcoal Bath Bar"
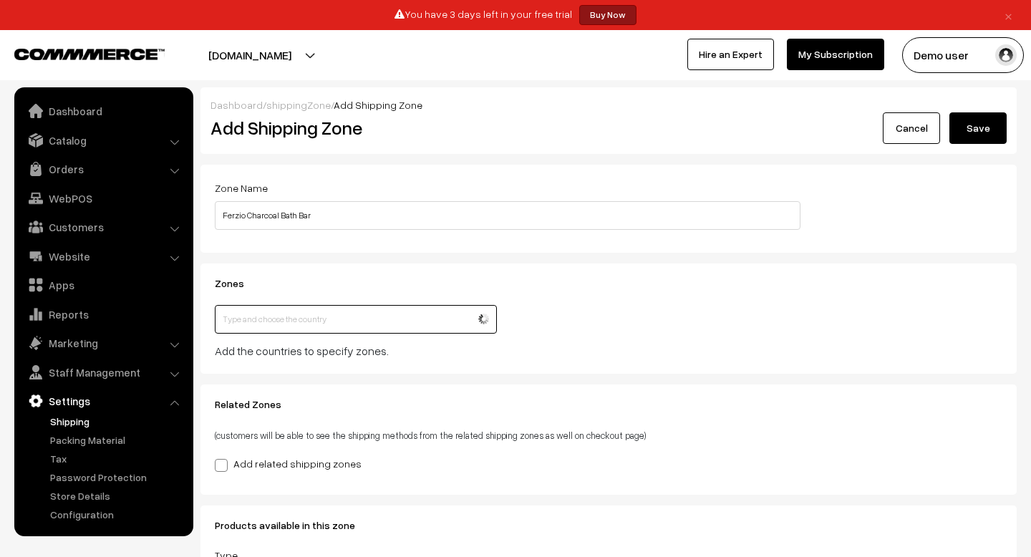
click at [300, 327] on input "text" at bounding box center [356, 319] width 282 height 29
type input "i"
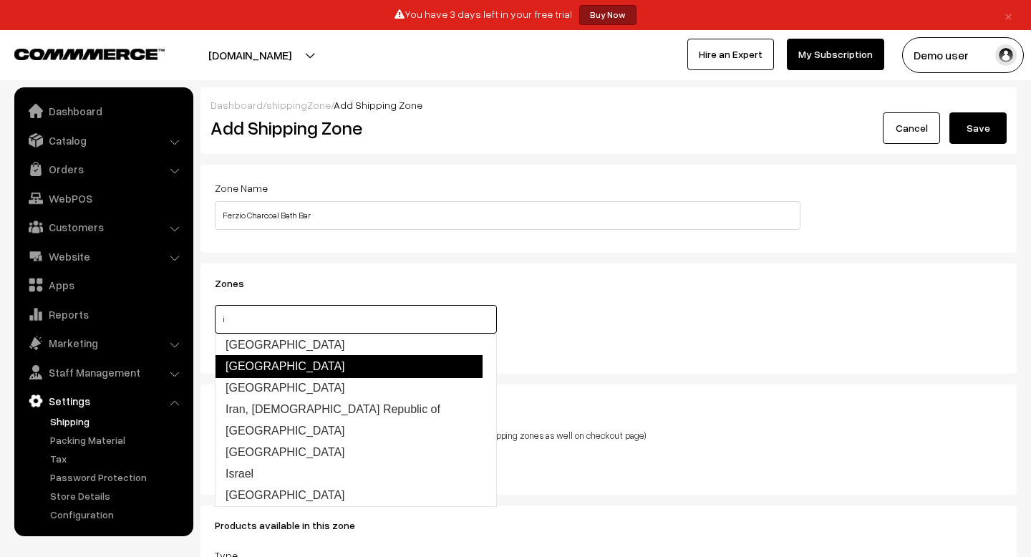
click at [237, 371] on link "[GEOGRAPHIC_DATA]" at bounding box center [349, 366] width 268 height 23
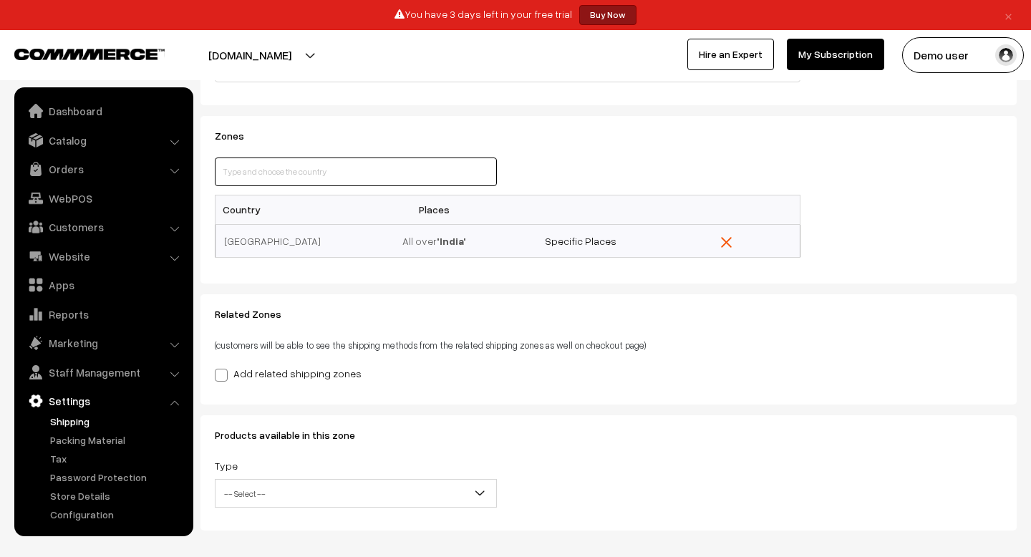
scroll to position [149, 0]
click at [573, 238] on link "Specific Places" at bounding box center [581, 239] width 72 height 12
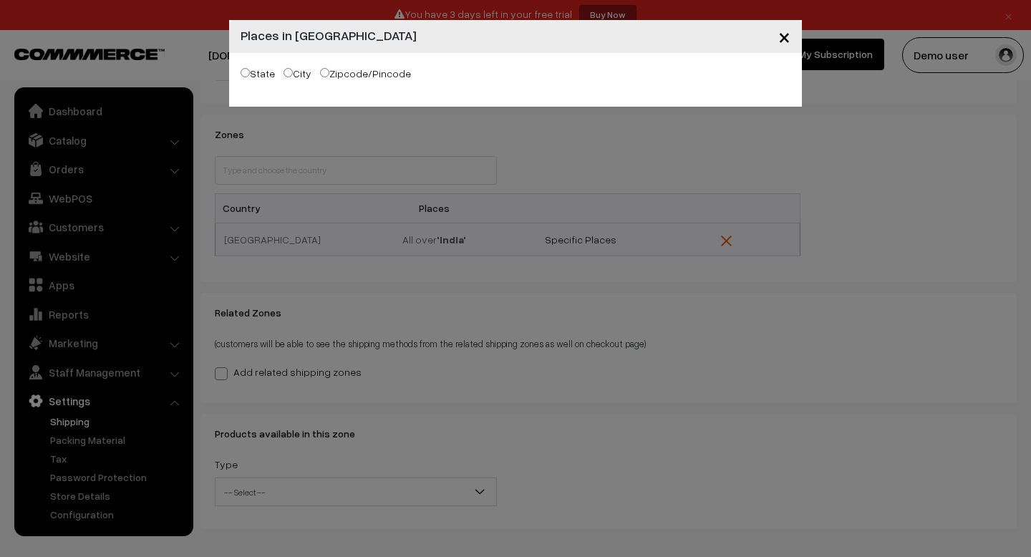
click at [254, 73] on label "State" at bounding box center [257, 73] width 34 height 15
click at [250, 73] on input "State" at bounding box center [244, 72] width 9 height 9
radio input "true"
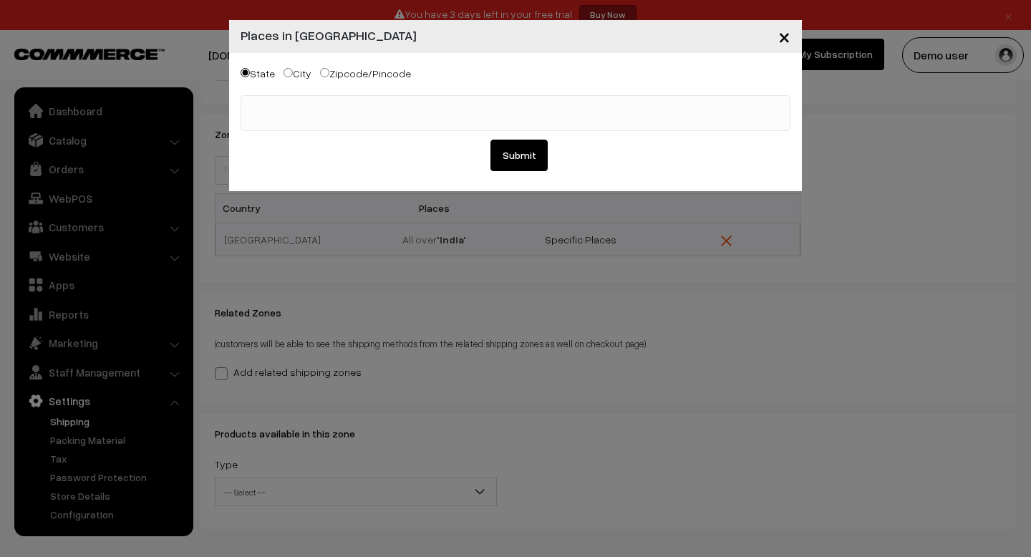
click at [293, 75] on label "City" at bounding box center [297, 73] width 28 height 15
click at [293, 75] on input "City" at bounding box center [287, 72] width 9 height 9
radio input "true"
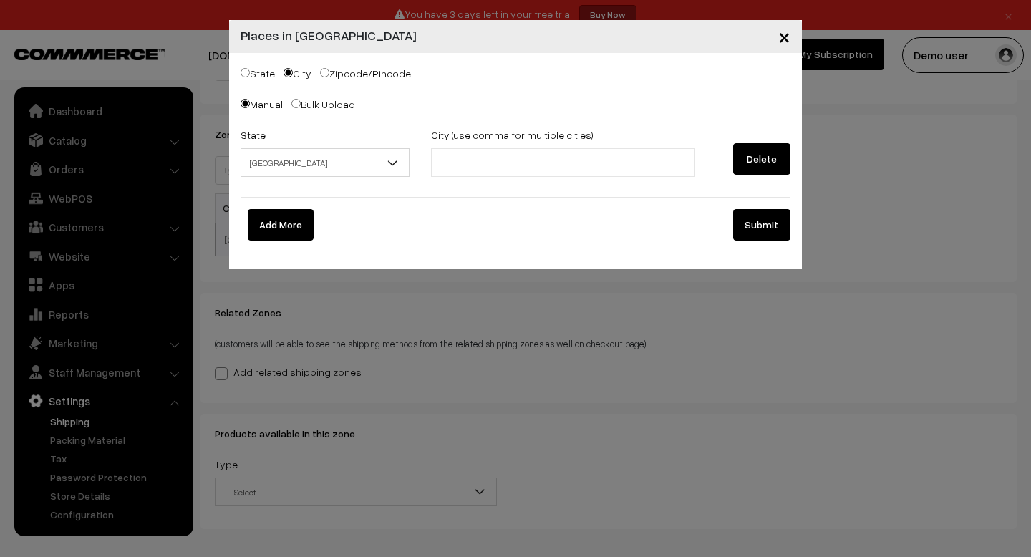
click at [332, 75] on label "Zipcode/Pincode" at bounding box center [365, 73] width 91 height 15
click at [329, 75] on input "Zipcode/Pincode" at bounding box center [324, 72] width 9 height 9
radio input "true"
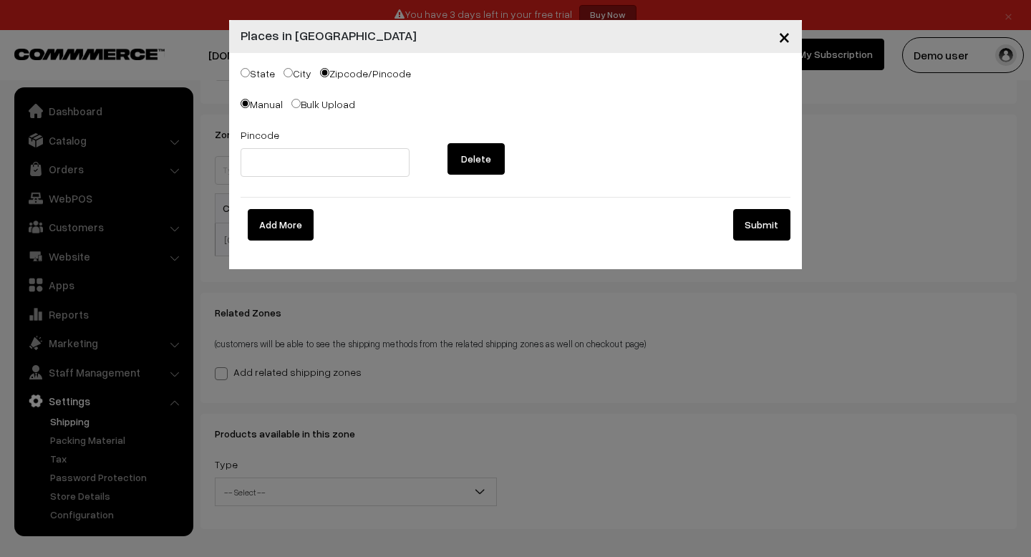
click at [311, 75] on div "State City Zipcode/Pincode" at bounding box center [515, 75] width 550 height 22
click at [291, 76] on input "City" at bounding box center [287, 72] width 9 height 9
radio input "true"
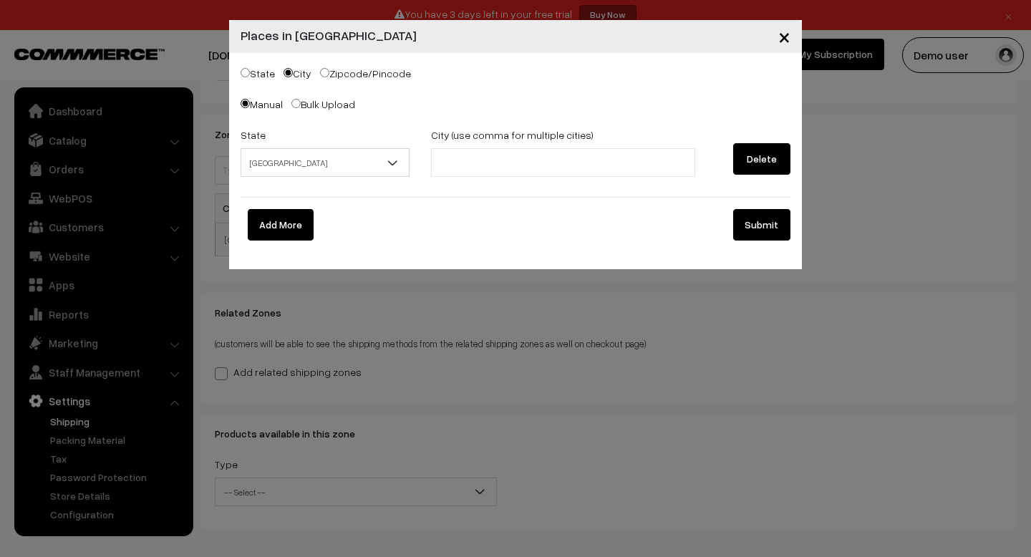
click at [272, 145] on div "State Andaman & Nicobar Islands Andhra Pradesh Arunachal Pradesh Assam Bihar Ch…" at bounding box center [324, 151] width 169 height 51
click at [274, 159] on span "Andaman & Nicobar Islands" at bounding box center [324, 162] width 167 height 25
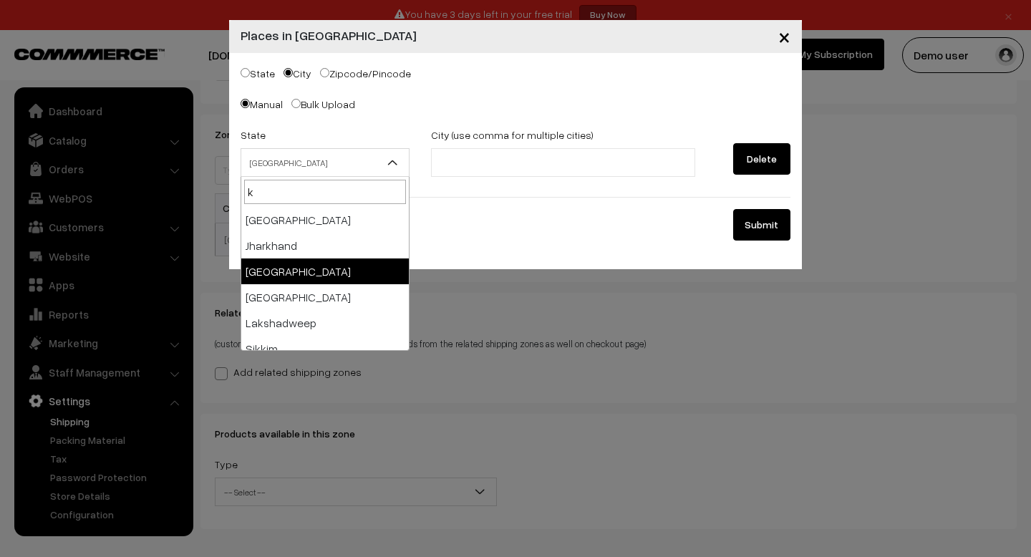
type input "k"
select select "Karnataka"
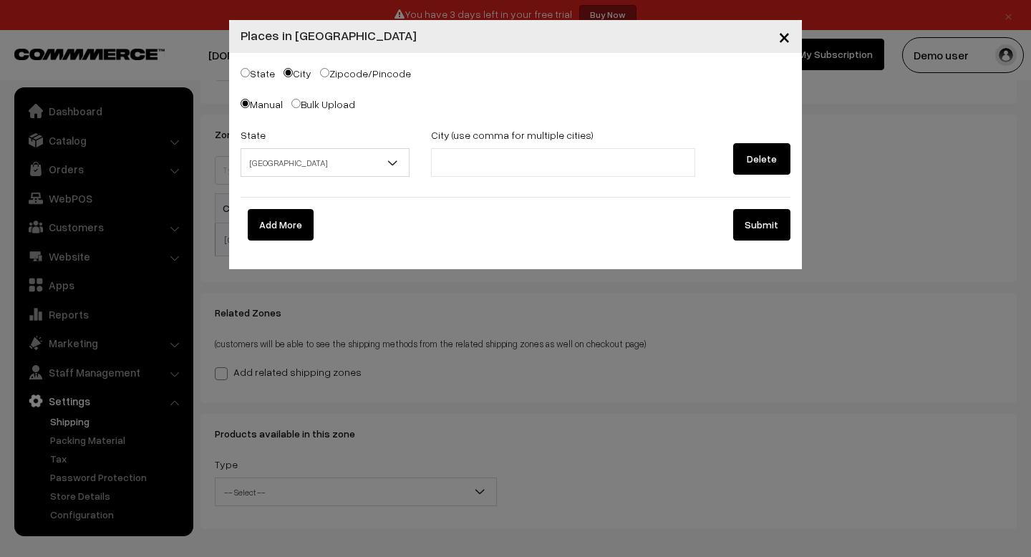
click at [545, 160] on ul at bounding box center [563, 162] width 264 height 29
click at [774, 43] on button "×" at bounding box center [783, 36] width 35 height 44
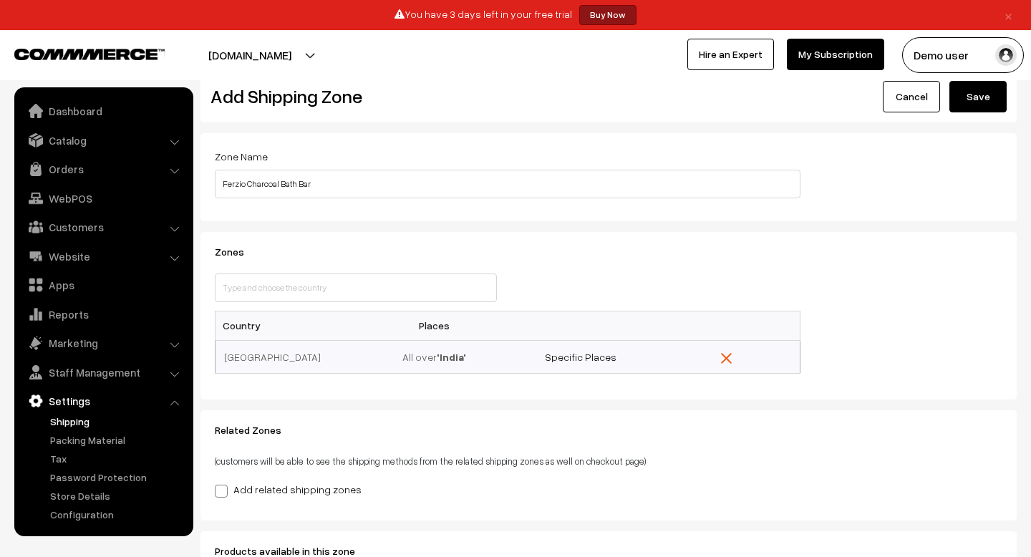
scroll to position [30, 0]
click at [854, 281] on div "Zones This country is already selected Close Country Places India All over 'Ind…" at bounding box center [608, 317] width 809 height 139
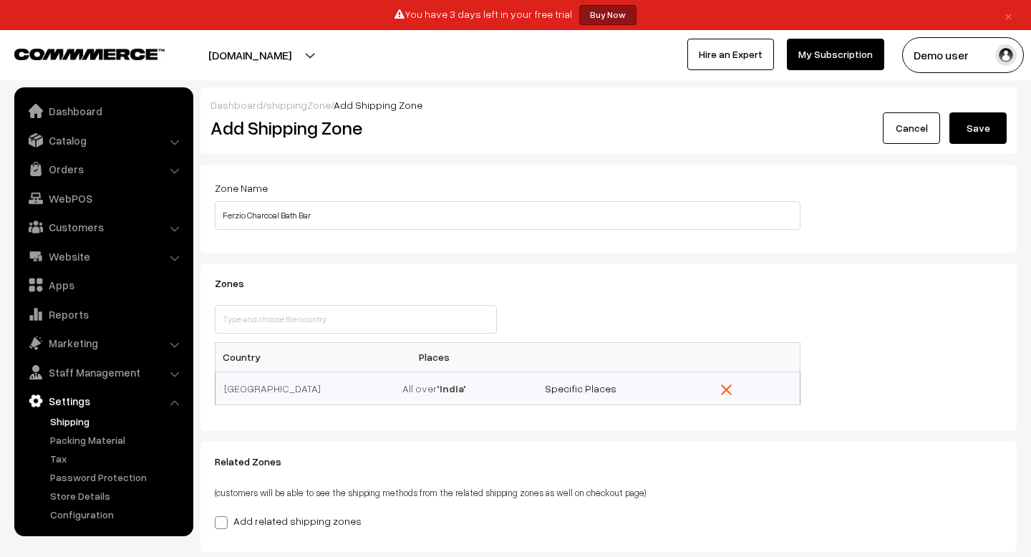
click at [356, 132] on h2 "Add Shipping Zone" at bounding box center [403, 128] width 387 height 22
click at [325, 136] on h2 "Add Shipping Zone" at bounding box center [403, 128] width 387 height 22
click at [918, 124] on link "Cancel" at bounding box center [910, 127] width 57 height 31
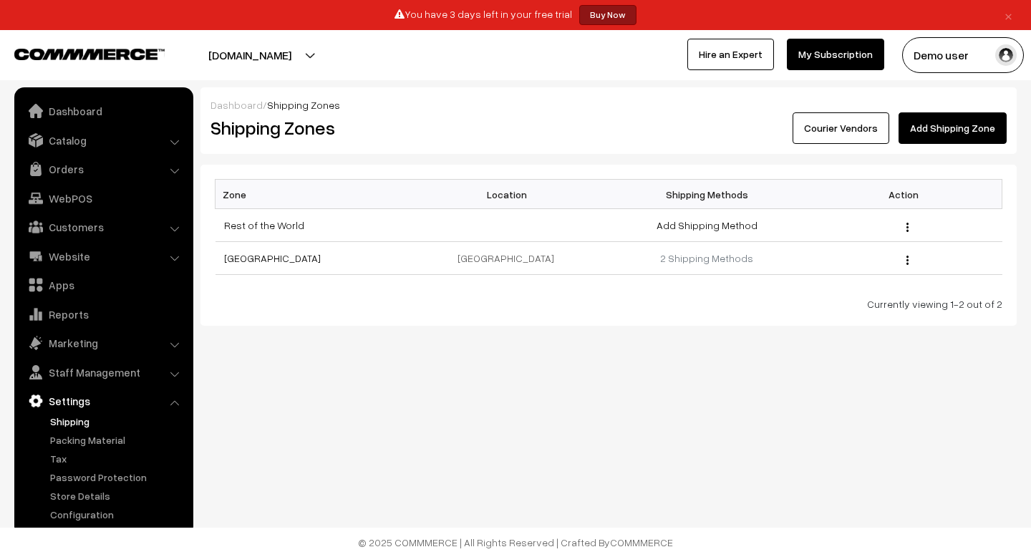
click at [972, 133] on link "Add Shipping Zone" at bounding box center [952, 127] width 108 height 31
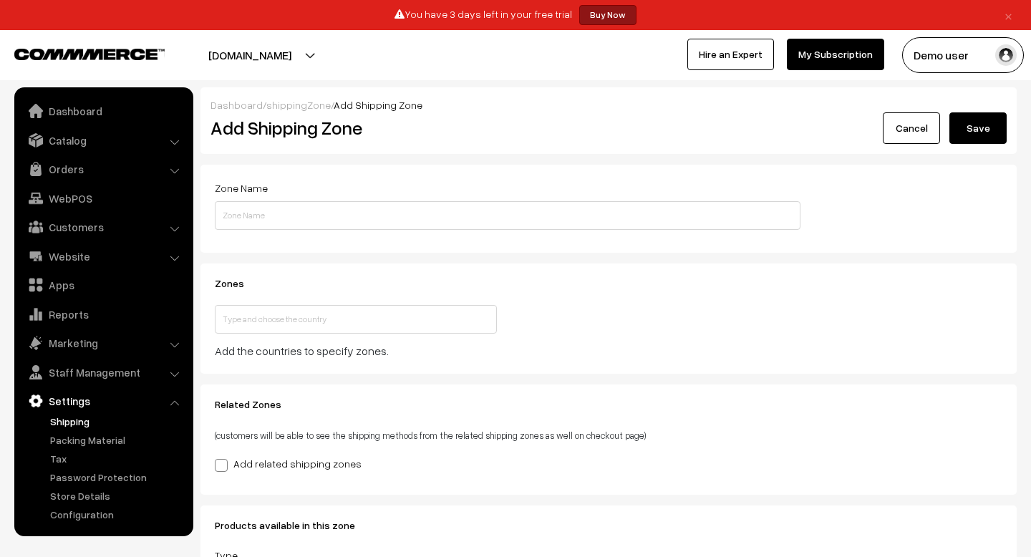
click at [854, 118] on div "Cancel Save Process CSV Cancel" at bounding box center [812, 127] width 387 height 31
click at [924, 127] on link "Cancel" at bounding box center [910, 127] width 57 height 31
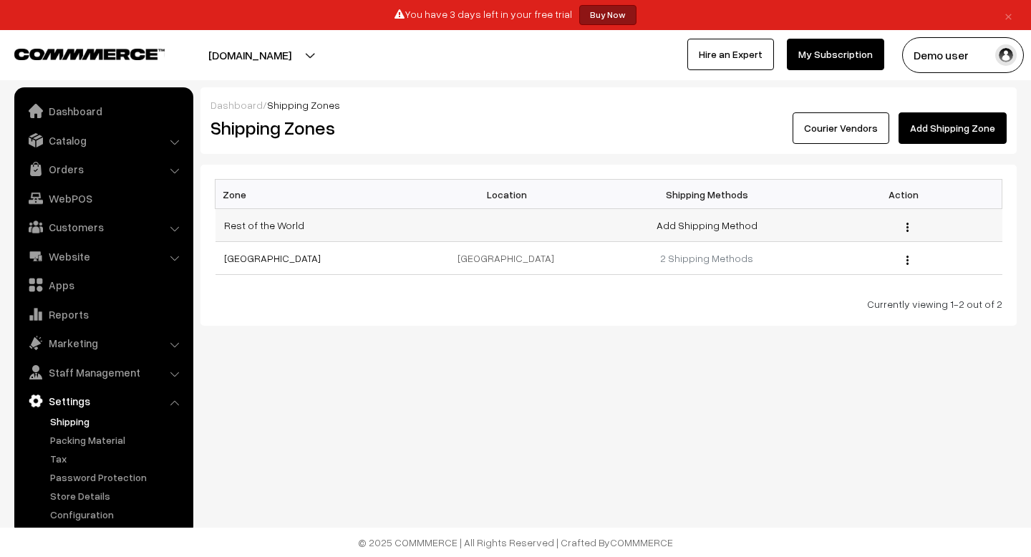
click at [906, 223] on img "button" at bounding box center [907, 227] width 2 height 9
click at [699, 233] on td "Add Shipping Method" at bounding box center [706, 225] width 197 height 33
click at [699, 229] on link "Add Shipping Method" at bounding box center [706, 225] width 101 height 12
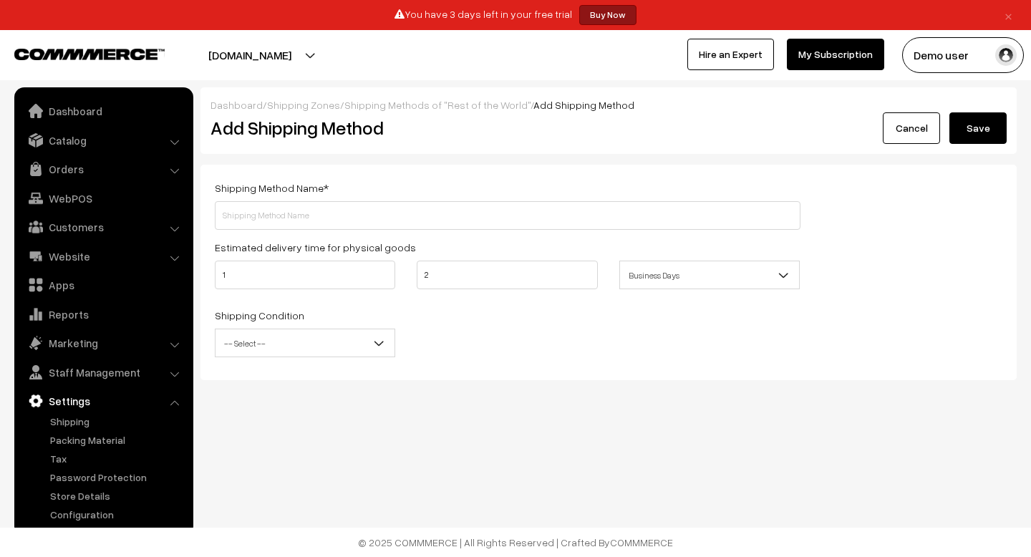
click at [895, 126] on link "Cancel" at bounding box center [910, 127] width 57 height 31
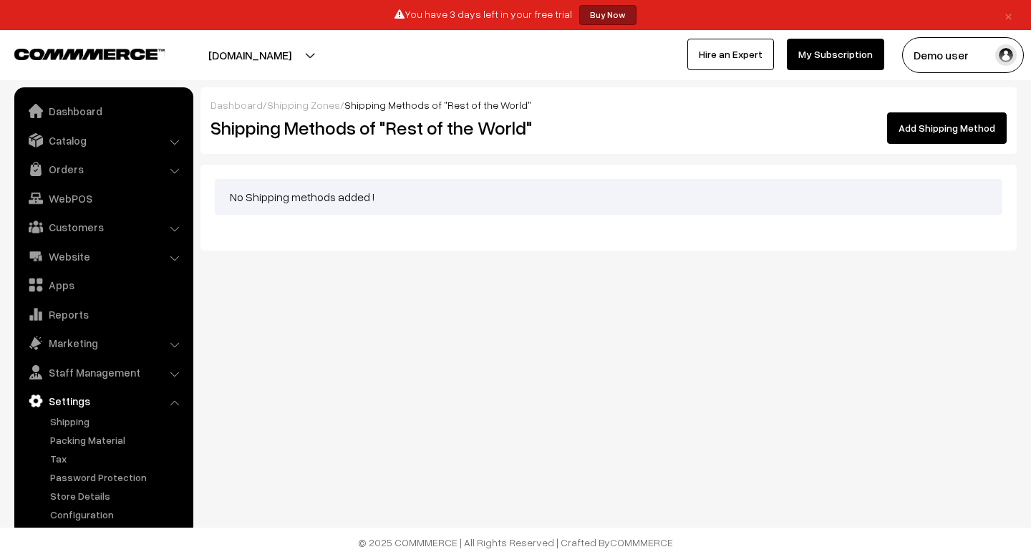
click at [948, 130] on link "Add Shipping Method" at bounding box center [947, 127] width 120 height 31
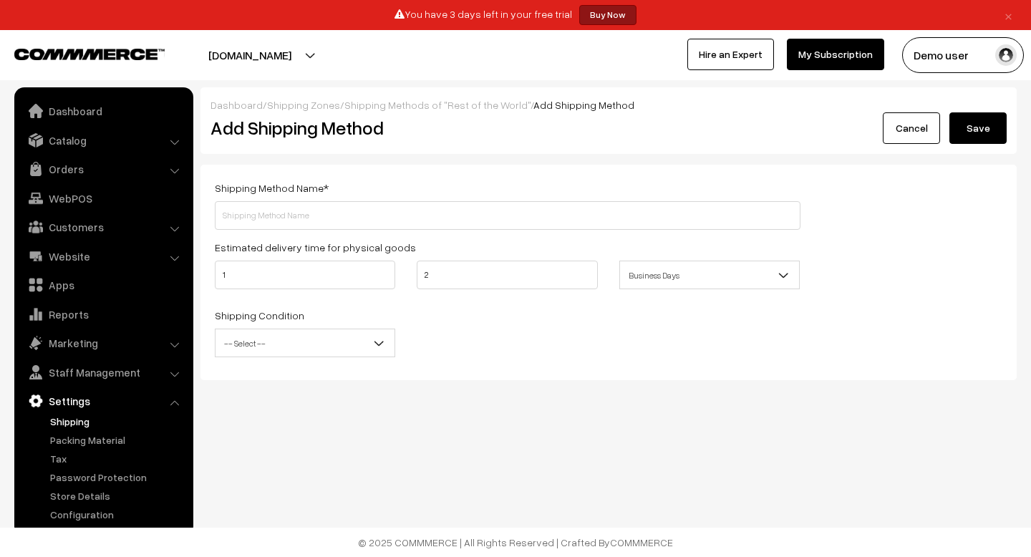
click at [73, 416] on link "Shipping" at bounding box center [118, 421] width 142 height 15
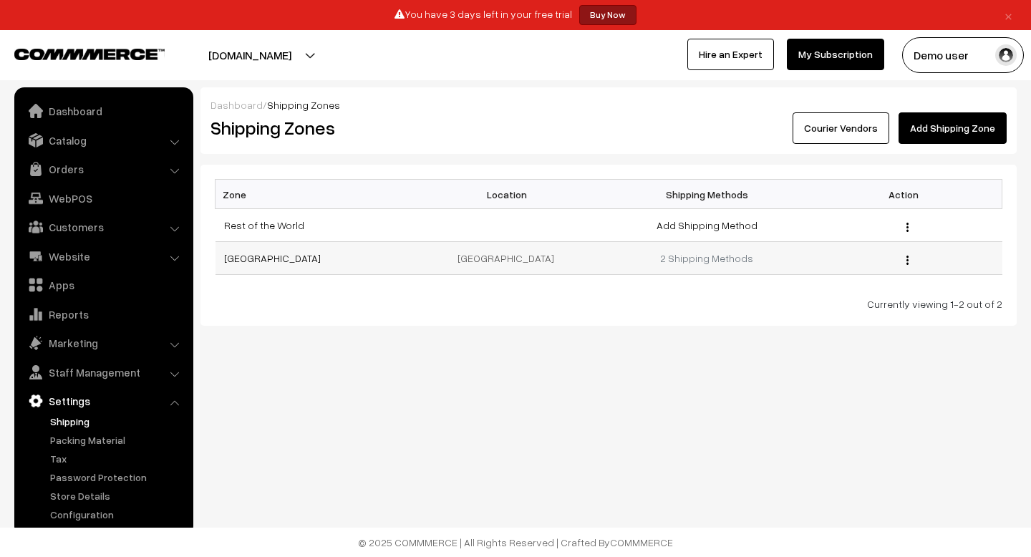
click at [903, 259] on div "Edit Delete" at bounding box center [904, 257] width 180 height 15
click at [916, 259] on div "Edit Delete" at bounding box center [904, 257] width 180 height 15
click at [904, 261] on div "Edit Delete" at bounding box center [904, 257] width 180 height 15
click at [910, 261] on div "Edit Delete" at bounding box center [904, 257] width 180 height 15
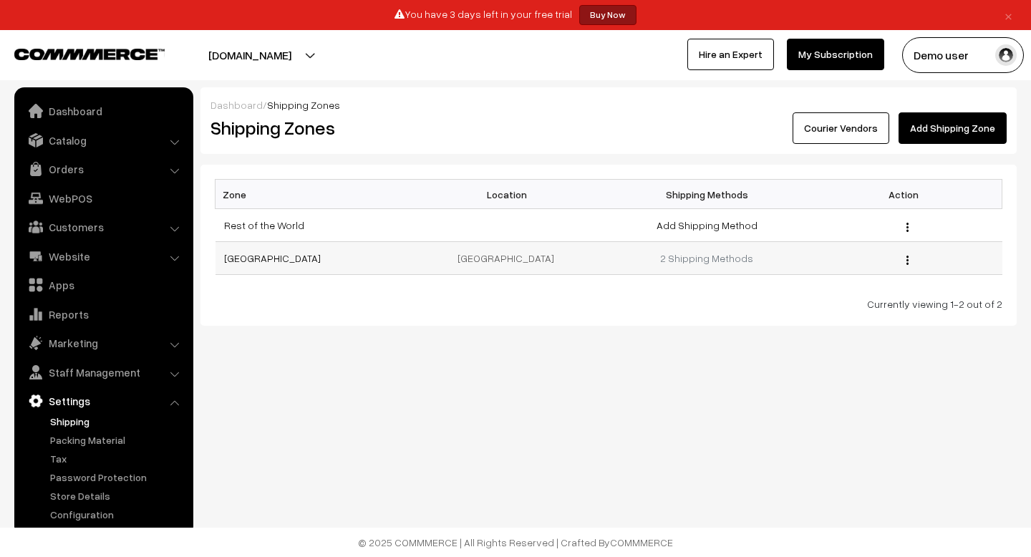
click at [905, 260] on button "button" at bounding box center [907, 259] width 4 height 11
click at [701, 396] on div "Dashboard / Shipping Zones Shipping Zones Courier Vendors Add Shipping Zone Zon…" at bounding box center [515, 209] width 1031 height 419
click at [689, 252] on link "2 Shipping Methods" at bounding box center [706, 258] width 93 height 12
click at [73, 256] on link "Website" at bounding box center [103, 256] width 170 height 26
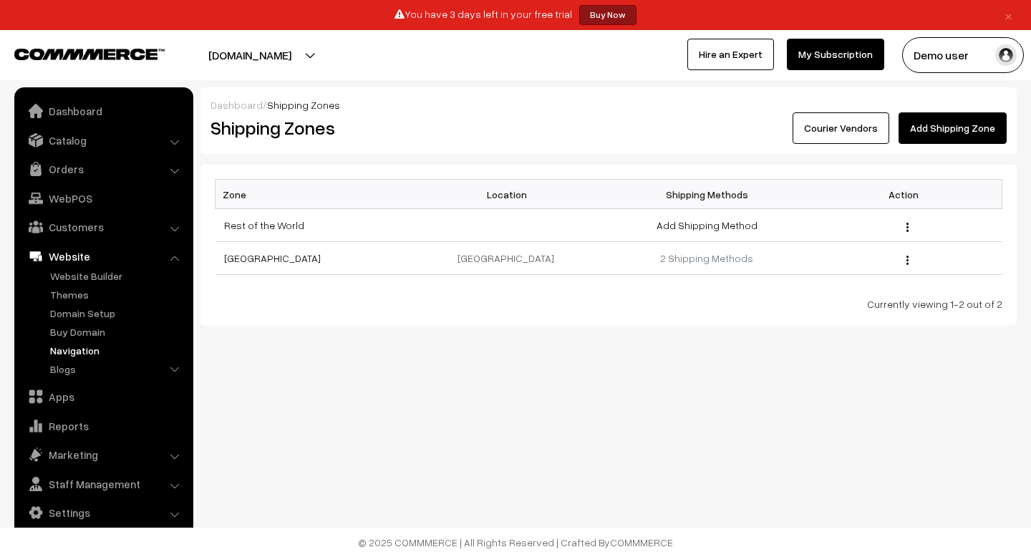
click at [84, 354] on link "Navigation" at bounding box center [118, 350] width 142 height 15
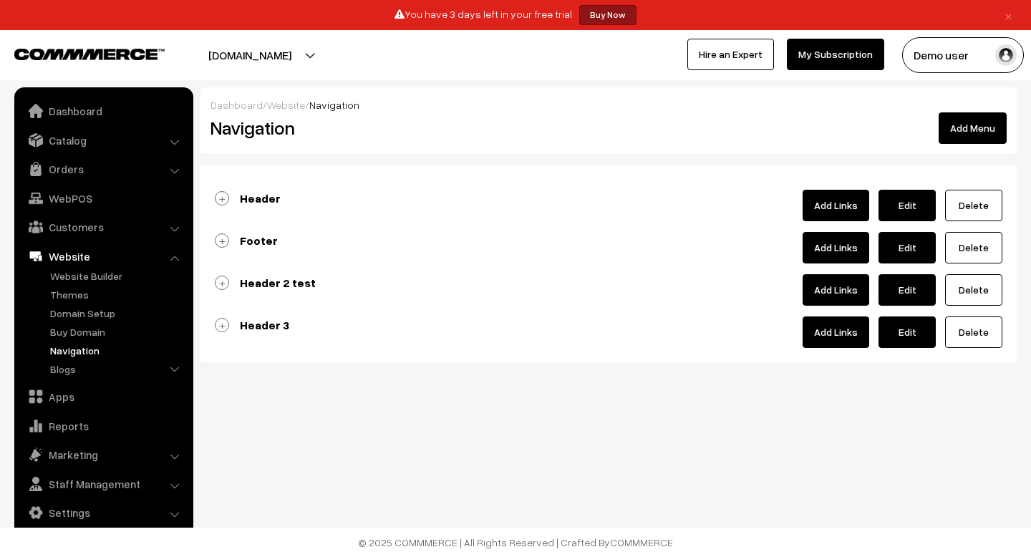
click at [220, 200] on link "Header" at bounding box center [248, 198] width 66 height 14
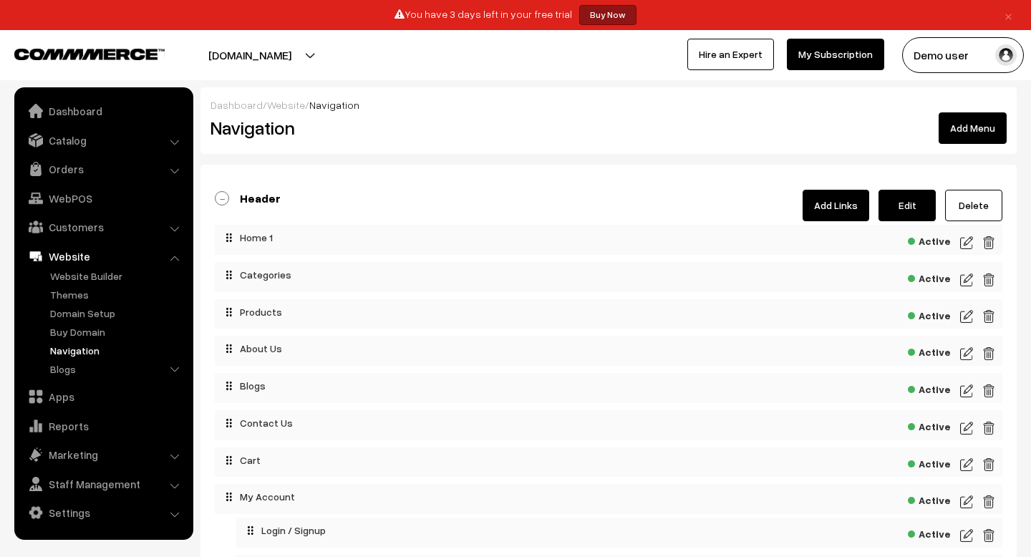
click at [221, 191] on link "Header" at bounding box center [248, 198] width 66 height 14
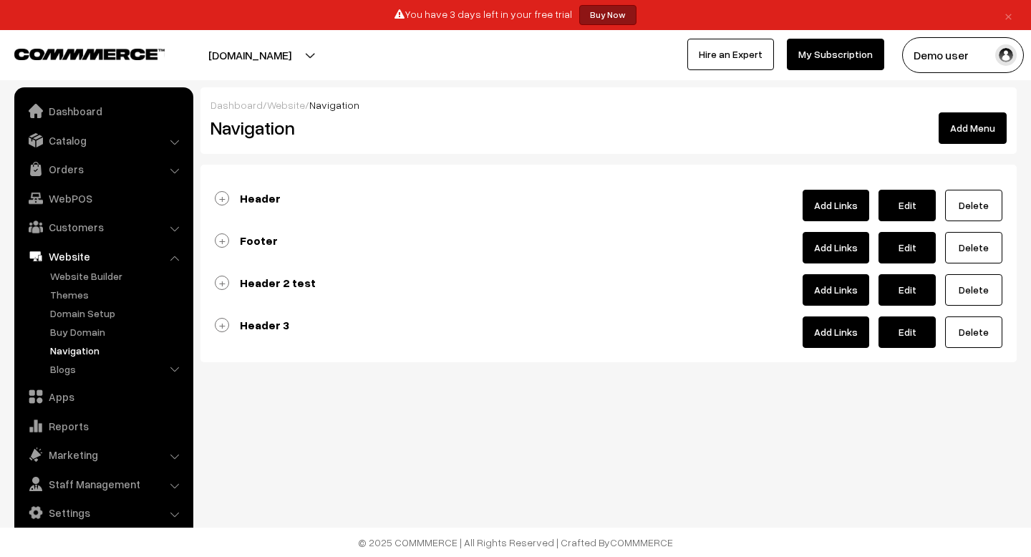
click at [224, 192] on link "Header" at bounding box center [248, 198] width 66 height 14
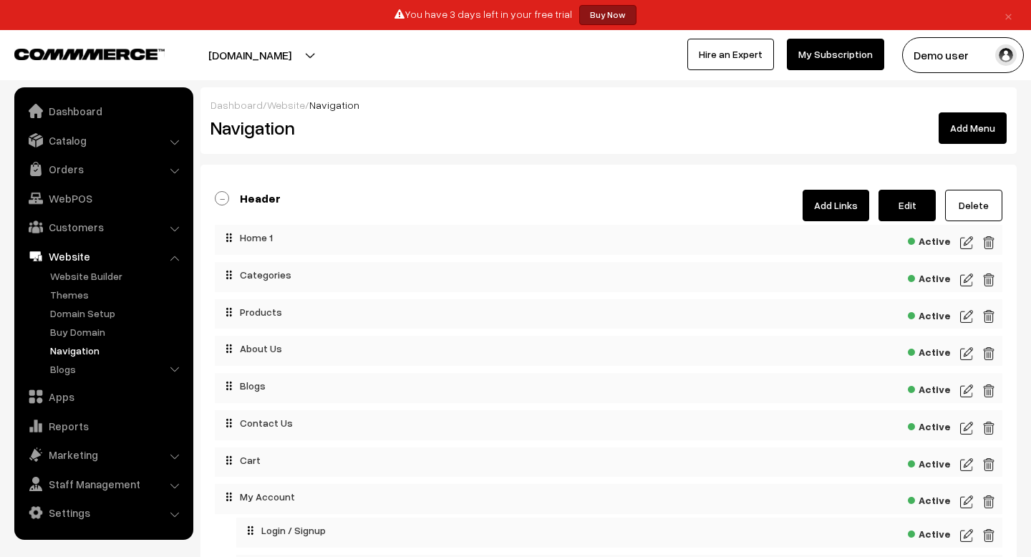
click at [218, 194] on link "Header" at bounding box center [248, 198] width 66 height 14
